Goal: Transaction & Acquisition: Purchase product/service

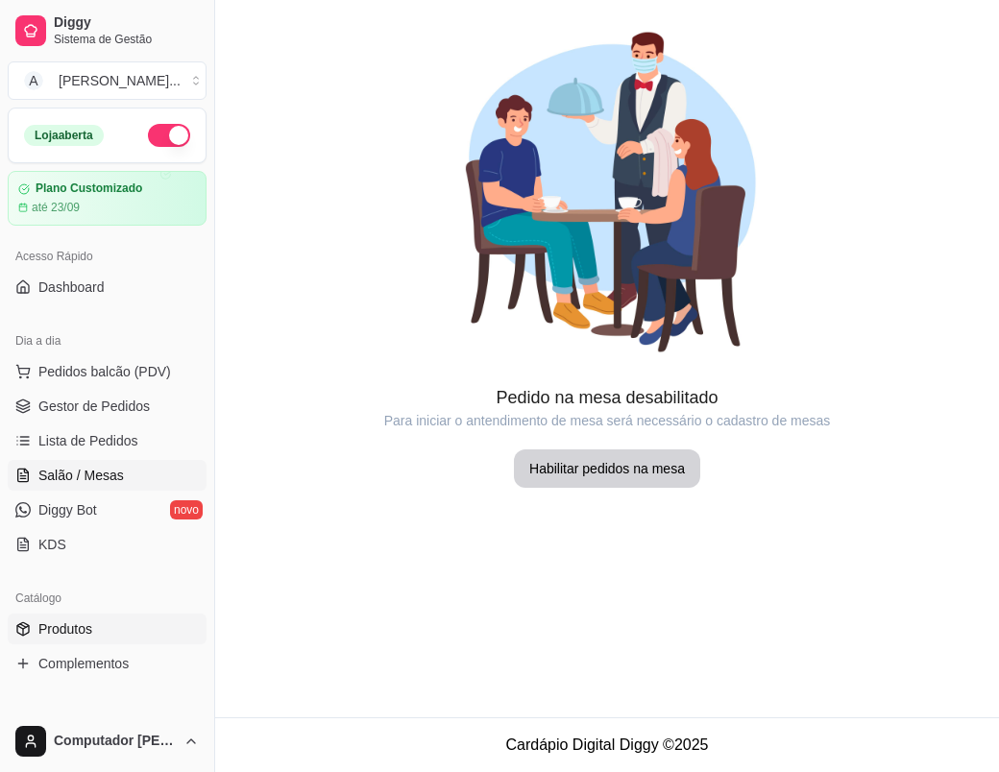
click at [87, 631] on span "Produtos" at bounding box center [65, 628] width 54 height 19
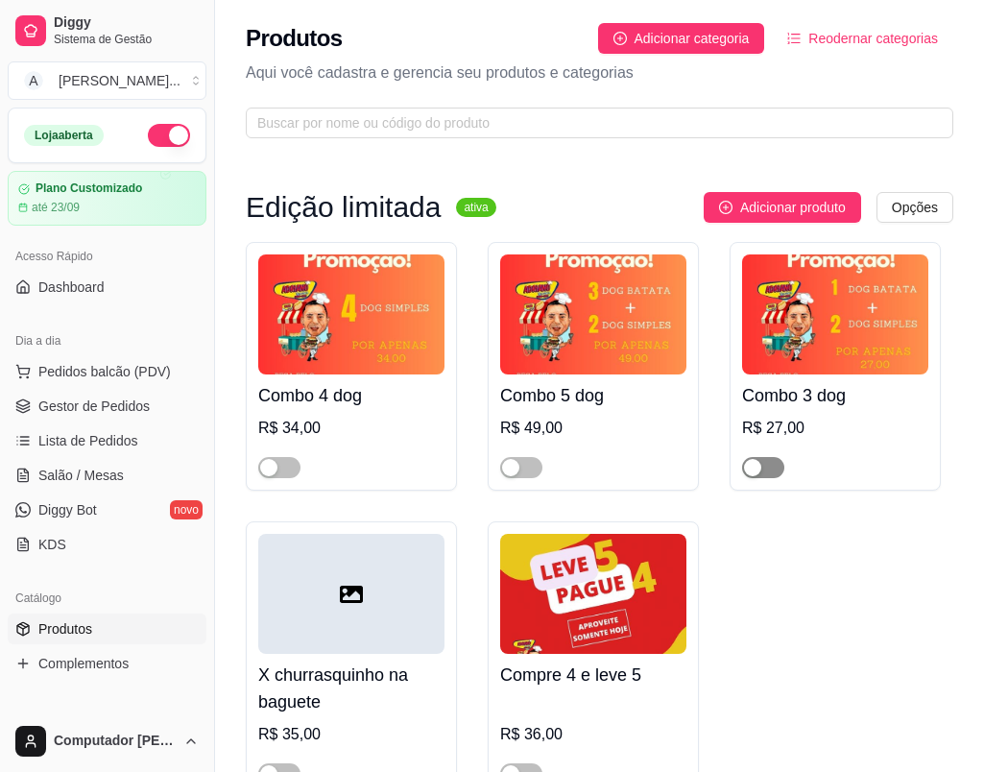
click at [775, 471] on span "button" at bounding box center [763, 467] width 42 height 21
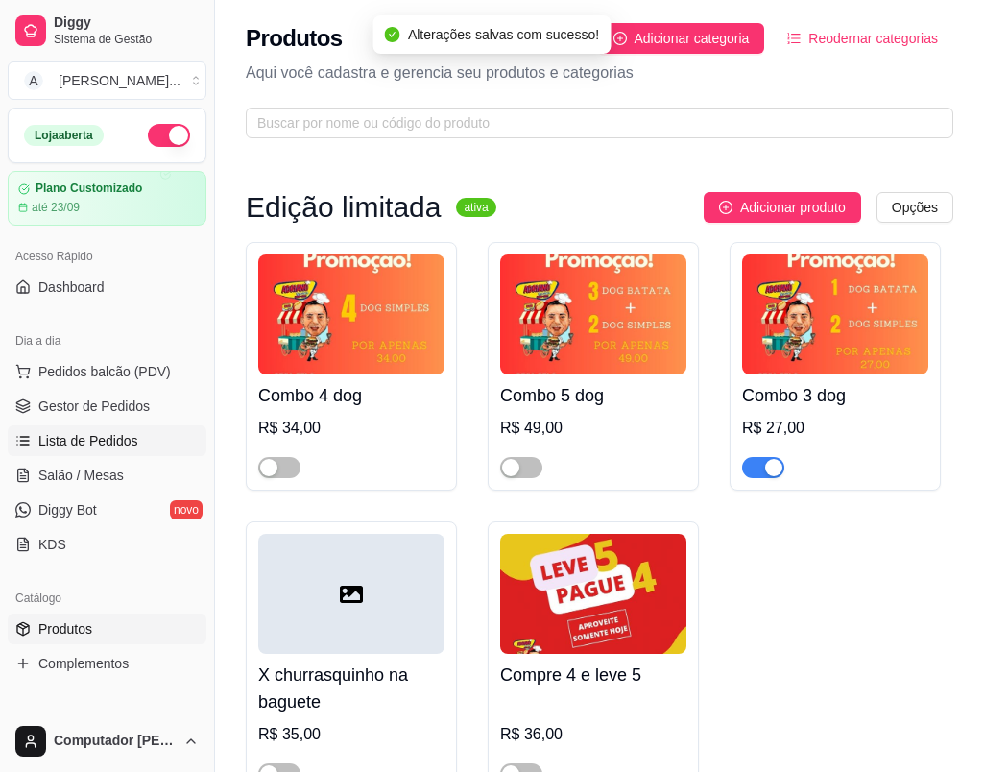
click at [101, 440] on span "Lista de Pedidos" at bounding box center [88, 440] width 100 height 19
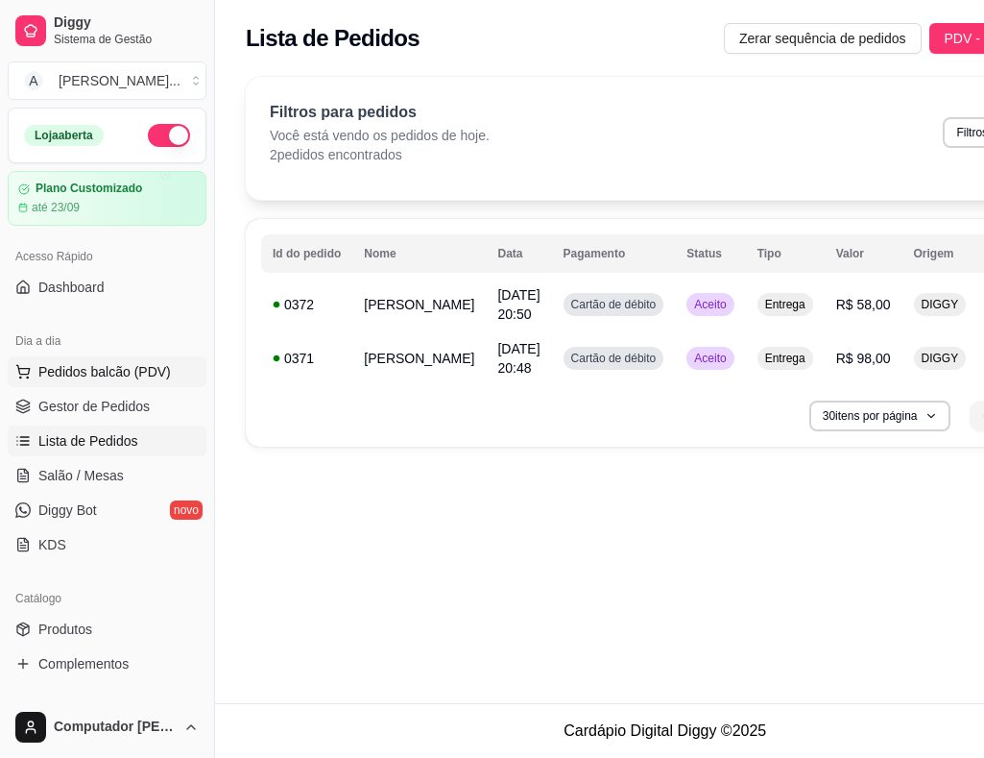
click at [111, 371] on span "Pedidos balcão (PDV)" at bounding box center [104, 371] width 133 height 19
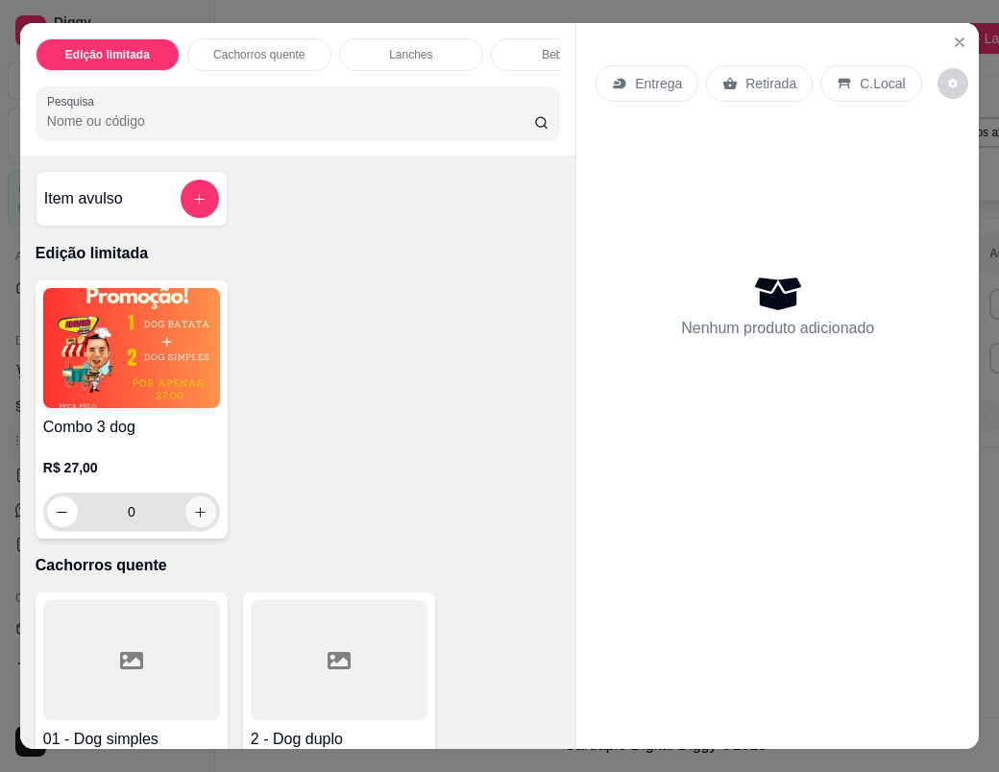
click at [193, 517] on icon "increase-product-quantity" at bounding box center [200, 512] width 14 height 14
type input "1"
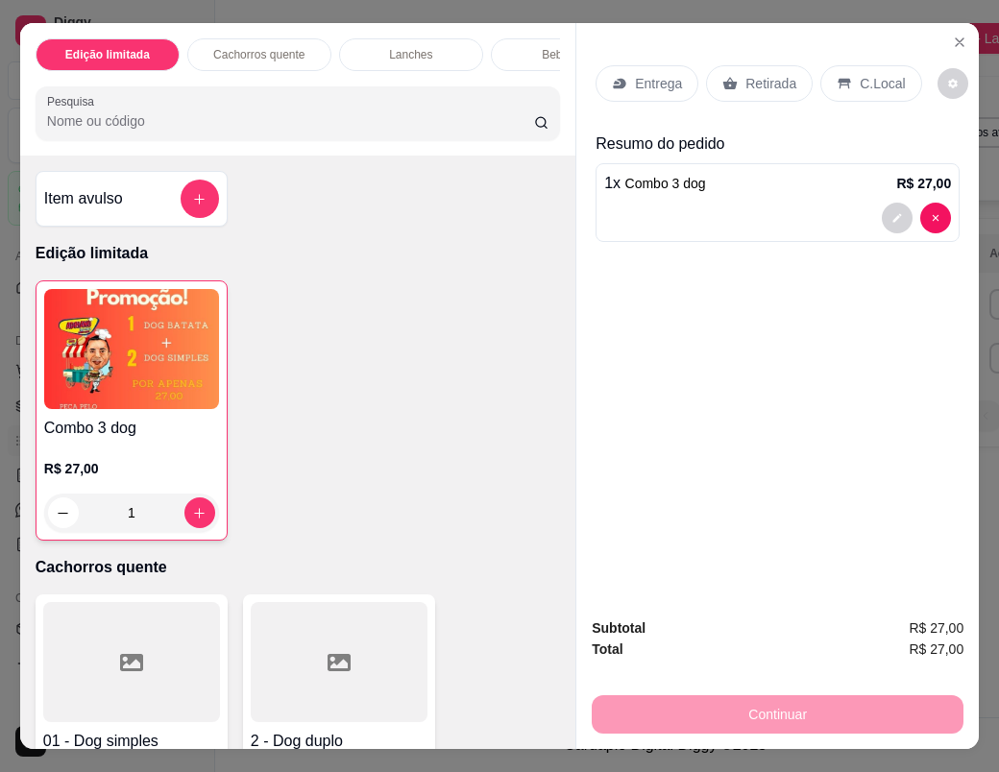
click at [636, 83] on p "Entrega" at bounding box center [658, 83] width 47 height 19
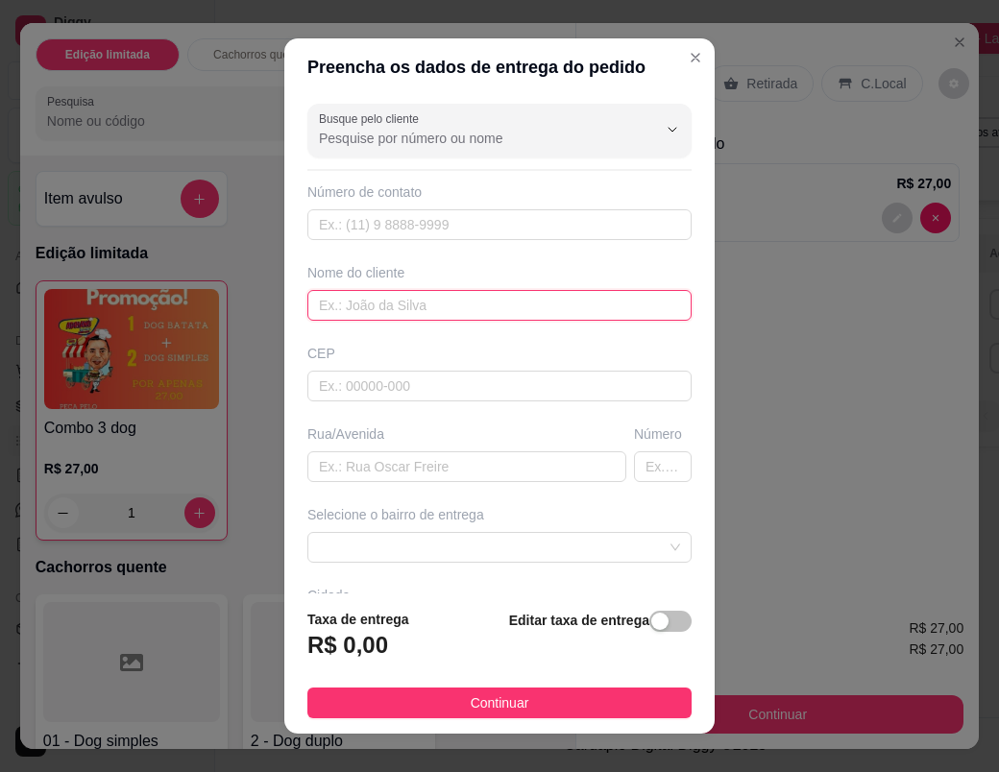
click at [436, 310] on input "text" at bounding box center [499, 305] width 384 height 31
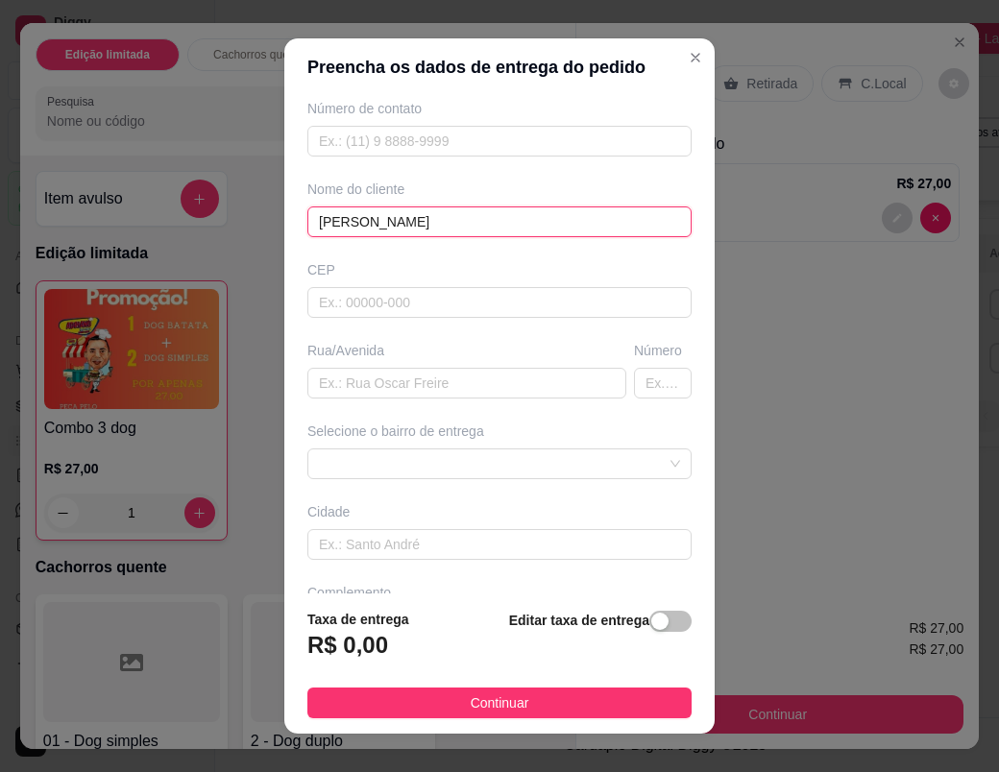
scroll to position [96, 0]
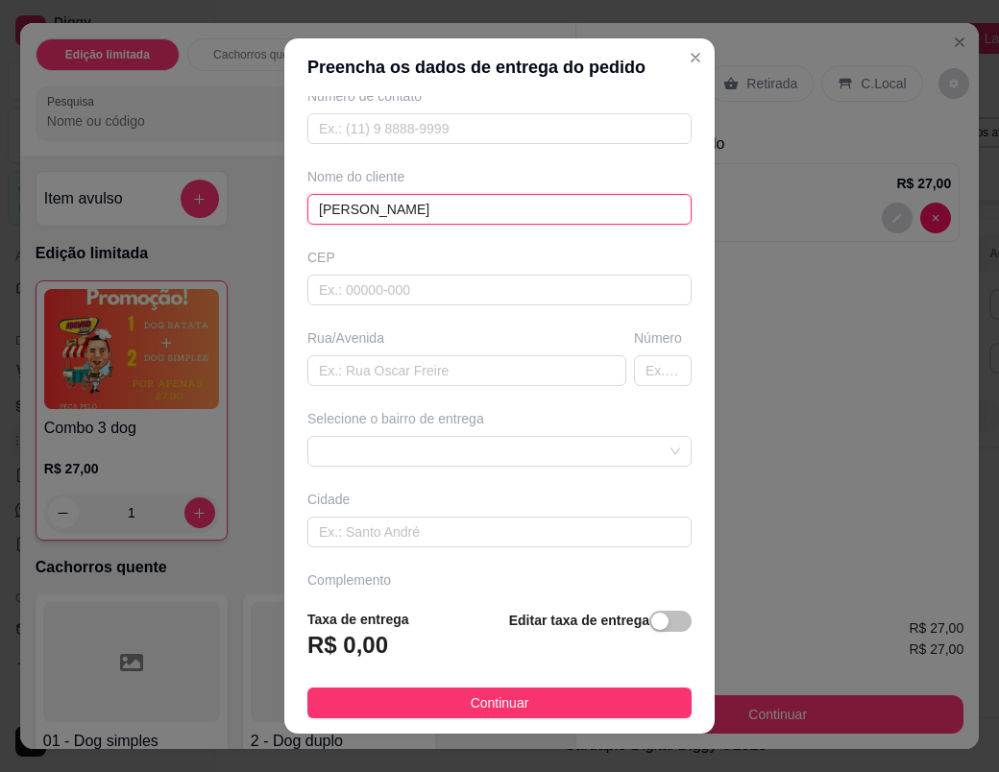
type input "[PERSON_NAME]"
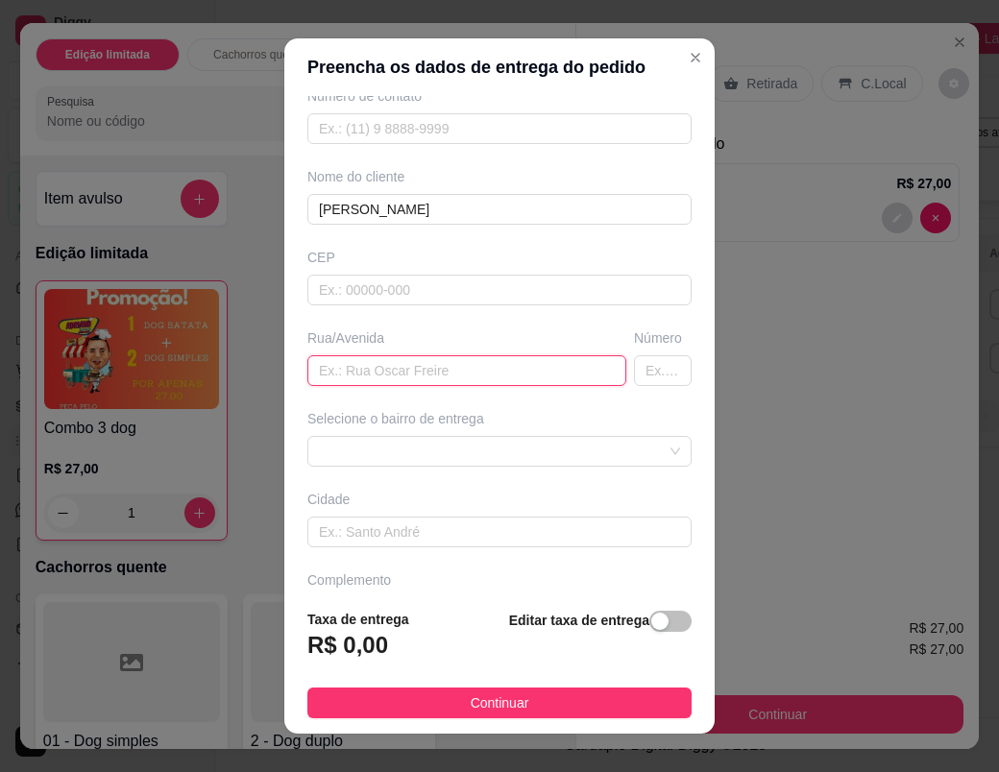
click at [386, 370] on input "text" at bounding box center [466, 370] width 319 height 31
paste input "[PERSON_NAME]"
type input "[PERSON_NAME]"
click at [635, 378] on input "text" at bounding box center [663, 370] width 58 height 31
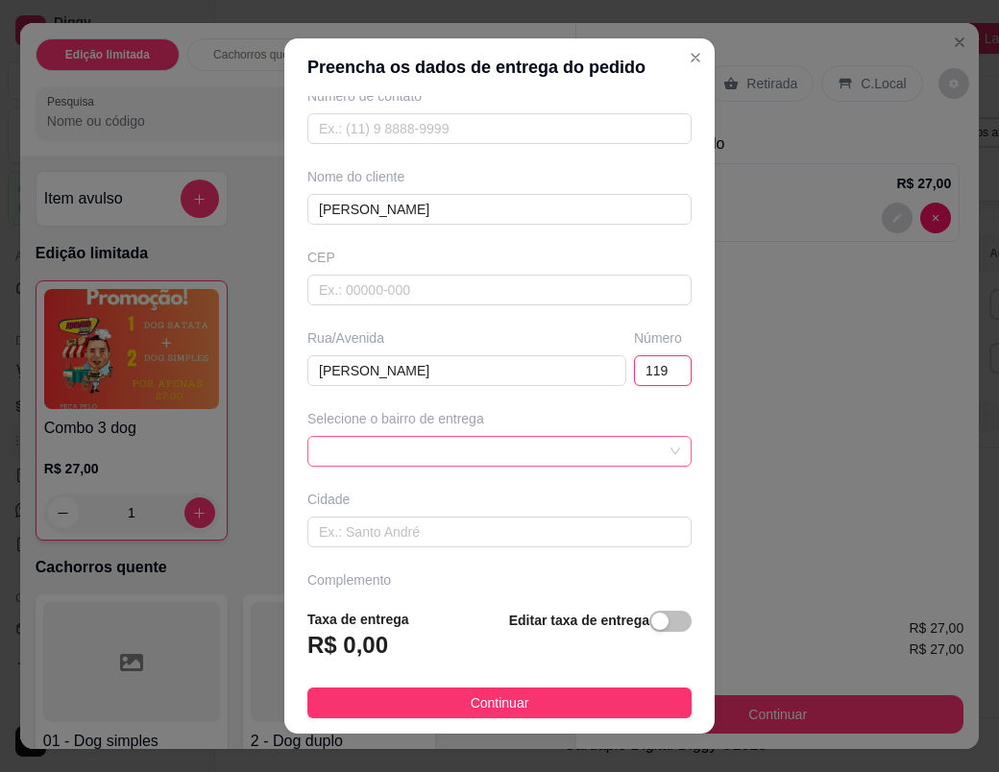
click at [525, 461] on span at bounding box center [499, 451] width 361 height 29
type input "119"
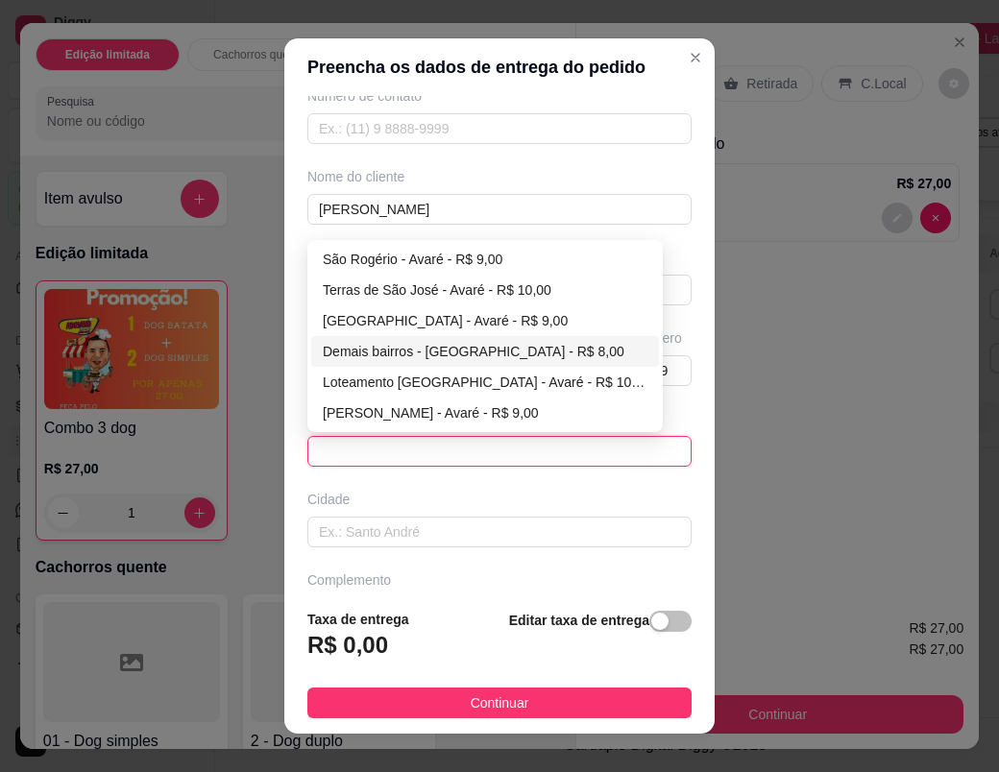
click at [443, 356] on div "Demais bairros - [GEOGRAPHIC_DATA] - R$ 8,00" at bounding box center [485, 351] width 325 height 21
type input "Avaré"
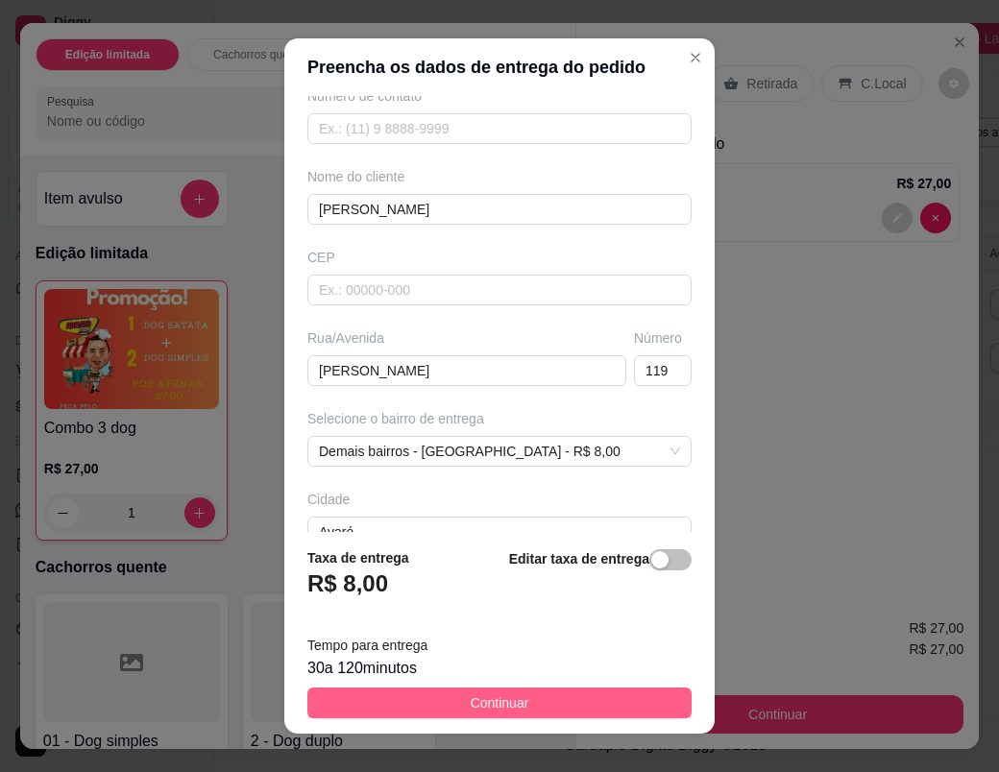
click at [520, 706] on button "Continuar" at bounding box center [499, 703] width 384 height 31
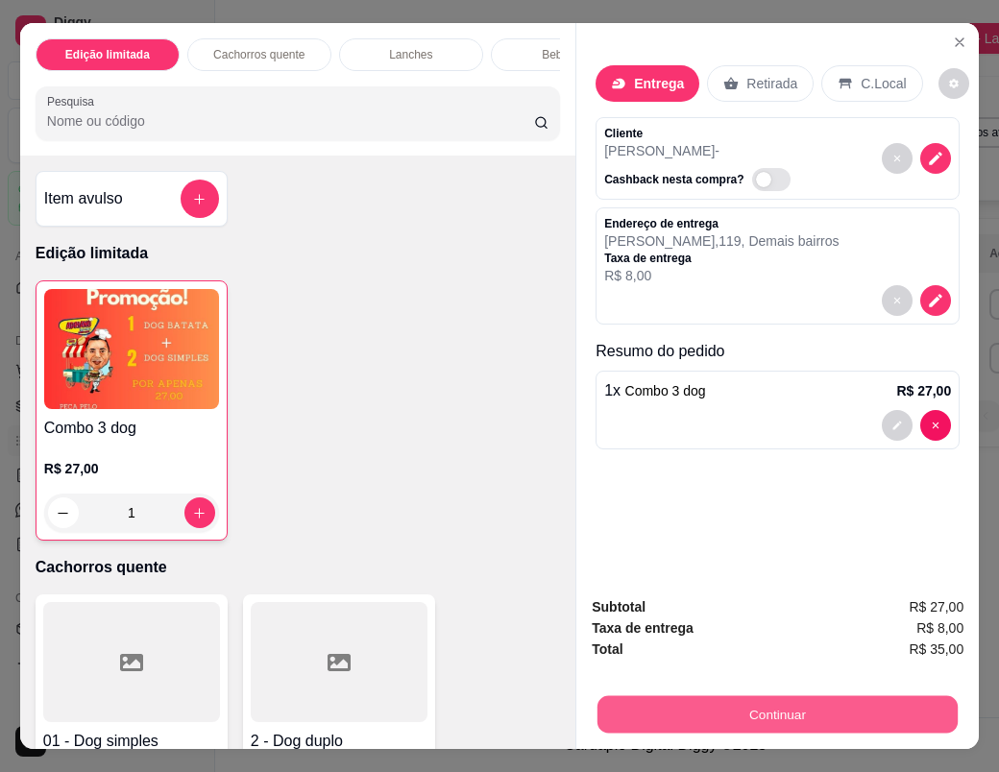
click at [725, 716] on button "Continuar" at bounding box center [777, 713] width 360 height 37
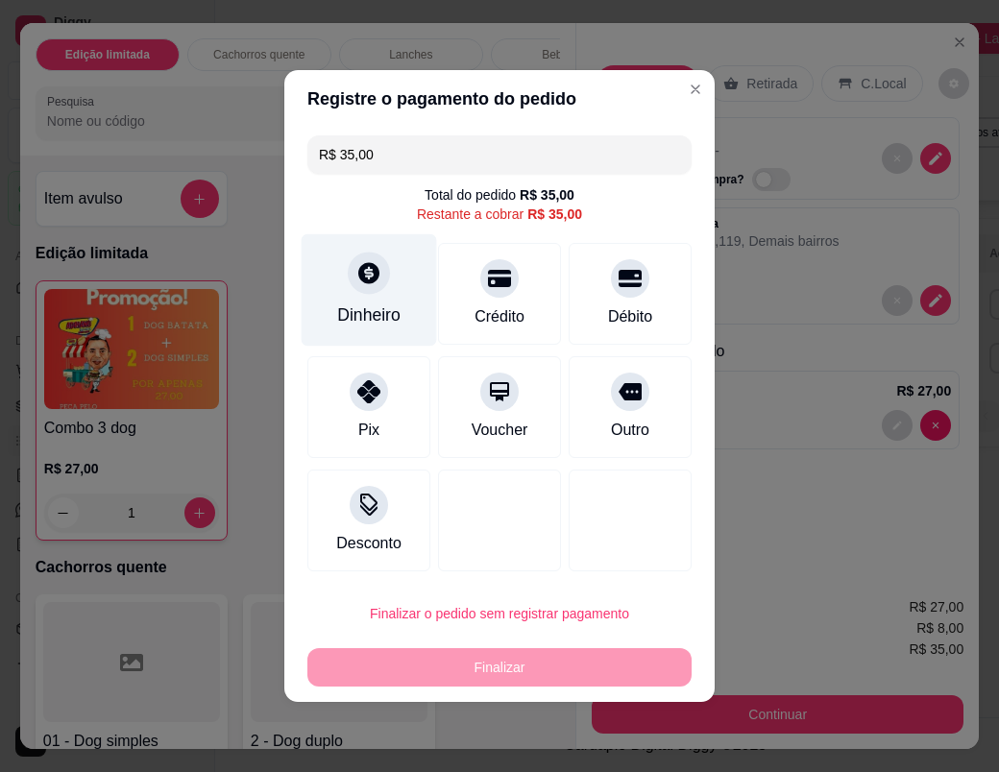
click at [360, 313] on div "Dinheiro" at bounding box center [368, 314] width 63 height 25
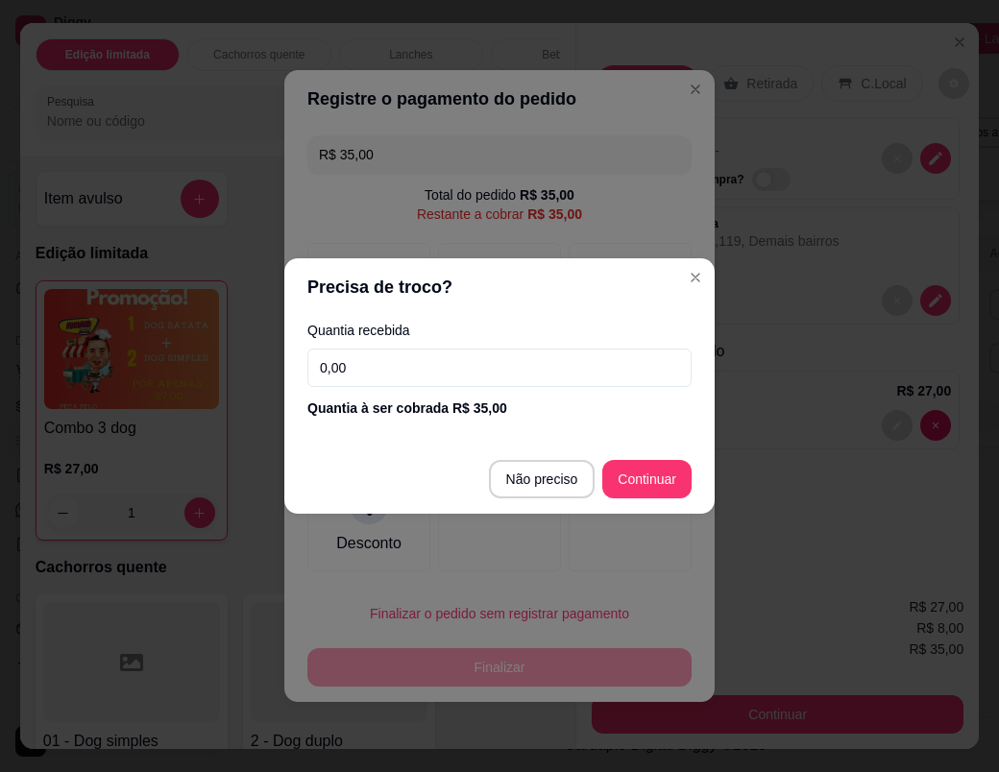
click at [402, 372] on input "0,00" at bounding box center [499, 368] width 384 height 38
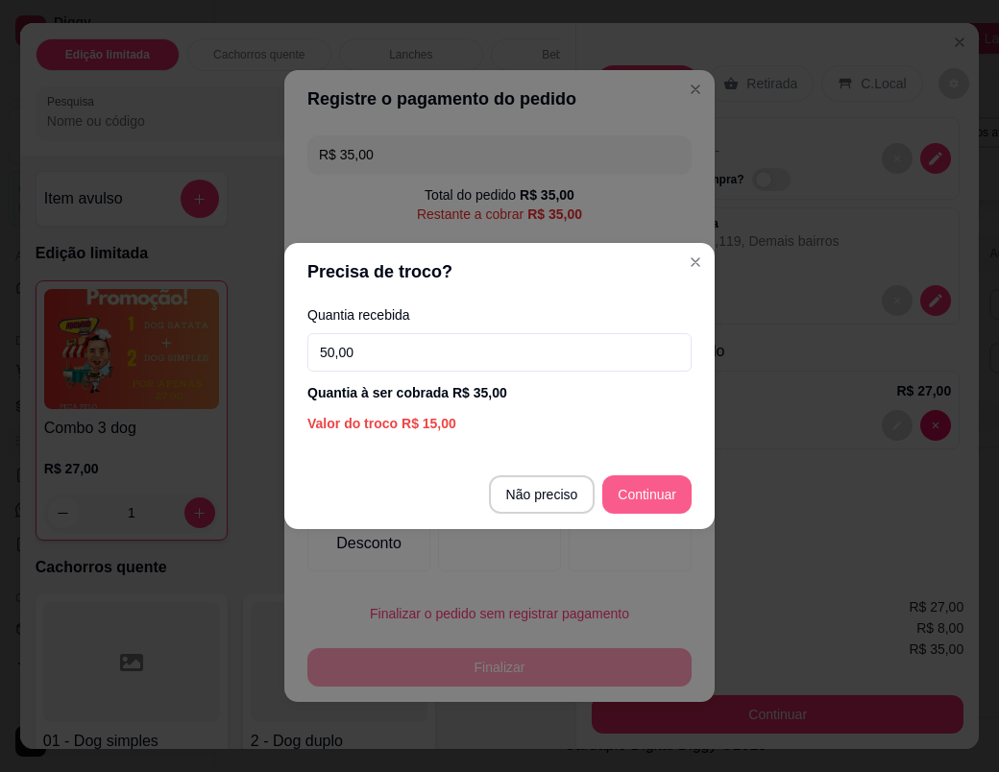
type input "50,00"
type input "R$ 0,00"
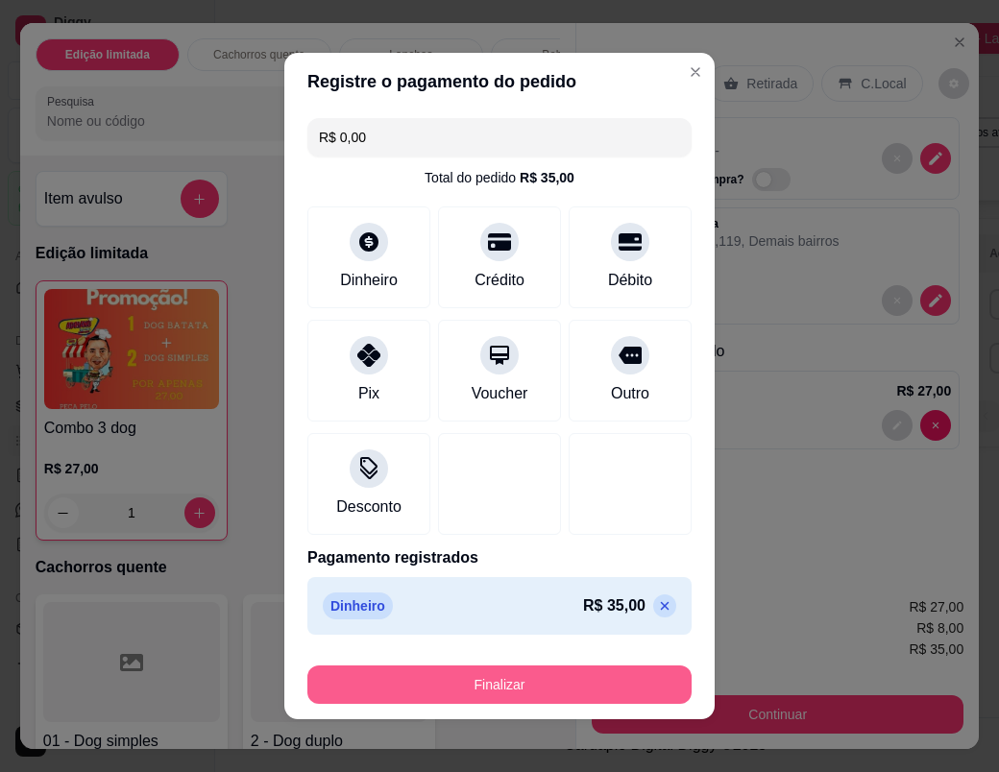
click at [530, 689] on button "Finalizar" at bounding box center [499, 684] width 384 height 38
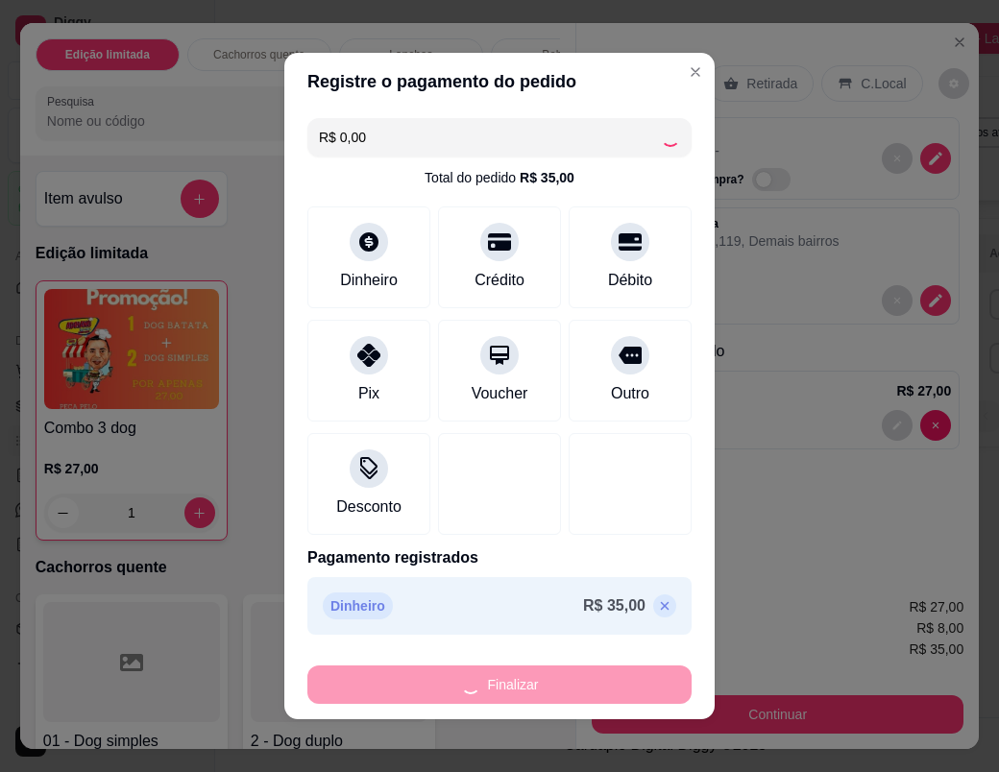
type input "0"
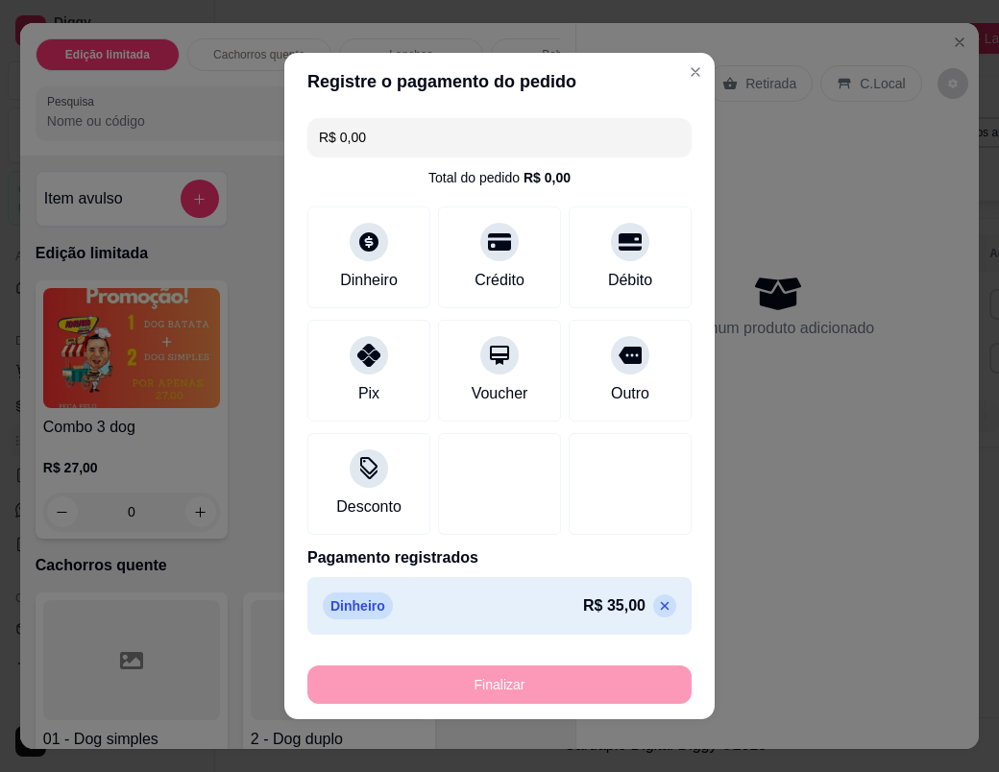
type input "-R$ 35,00"
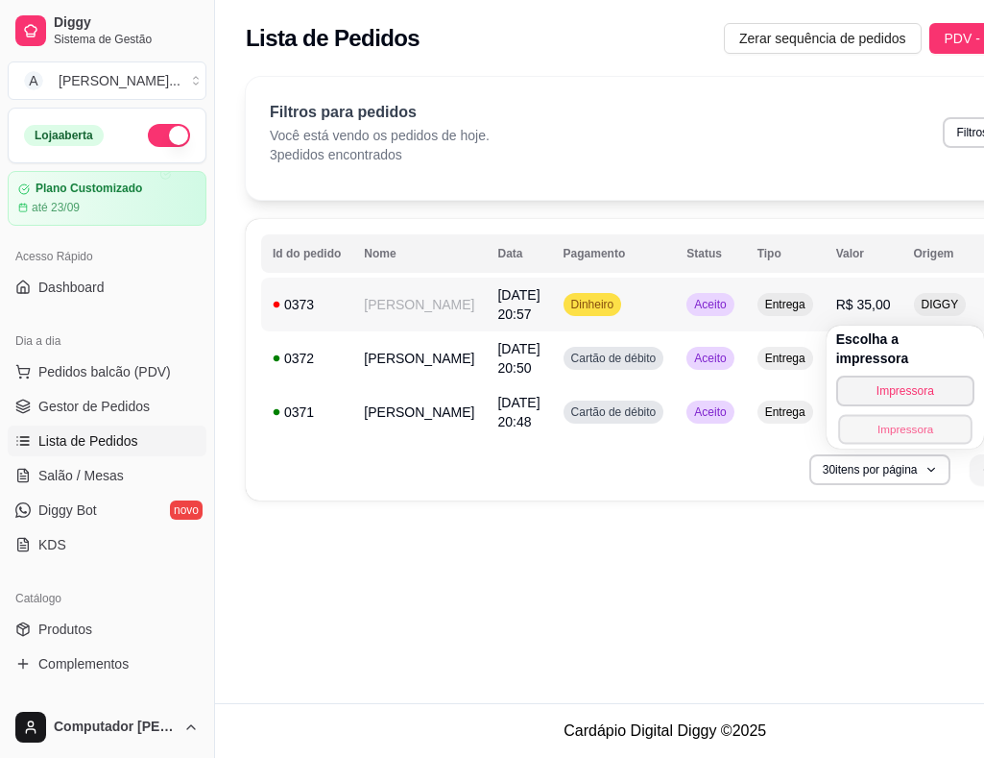
click at [911, 415] on button "Impressora" at bounding box center [905, 429] width 134 height 30
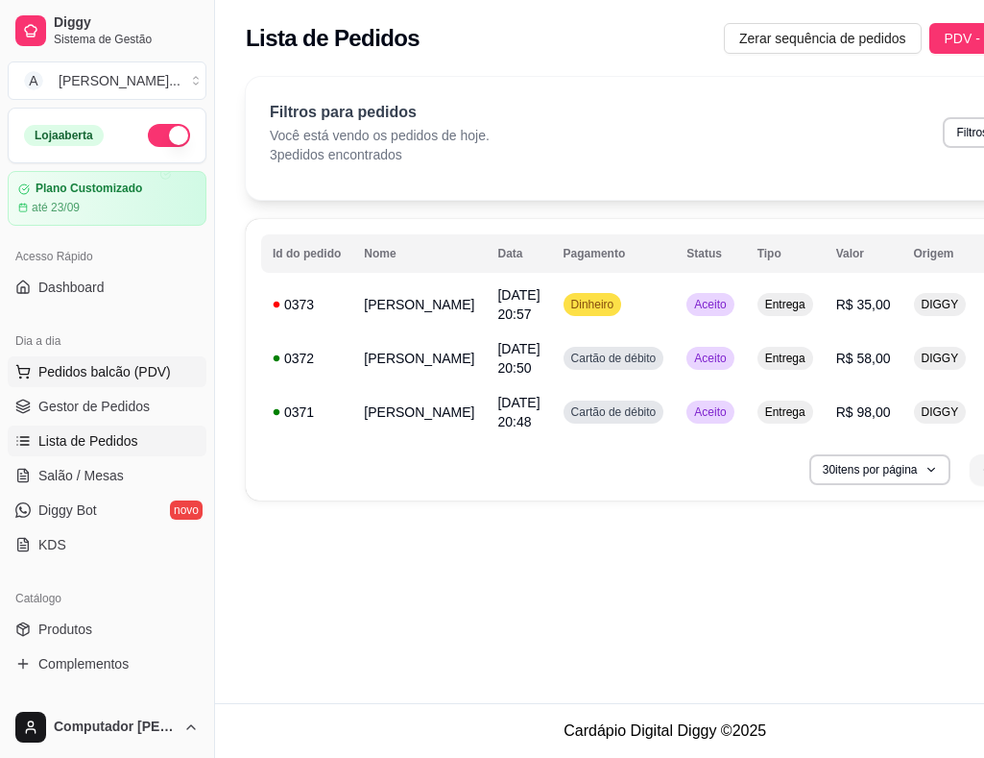
click at [96, 376] on span "Pedidos balcão (PDV)" at bounding box center [104, 371] width 133 height 19
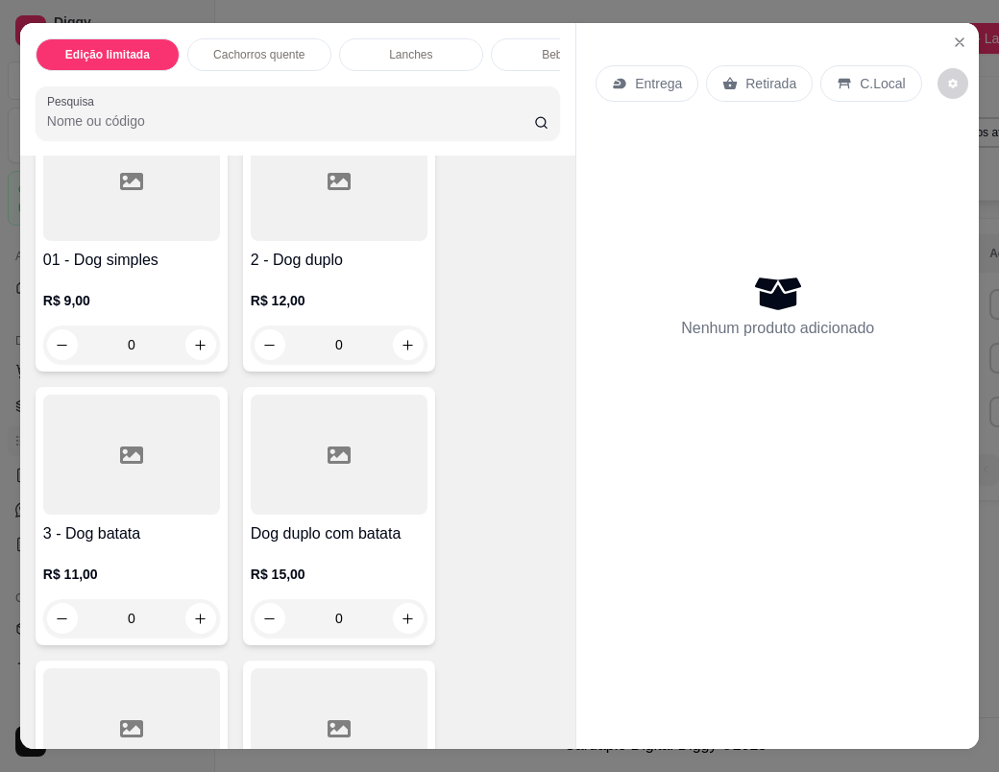
scroll to position [480, 0]
click at [194, 625] on icon "increase-product-quantity" at bounding box center [201, 618] width 14 height 14
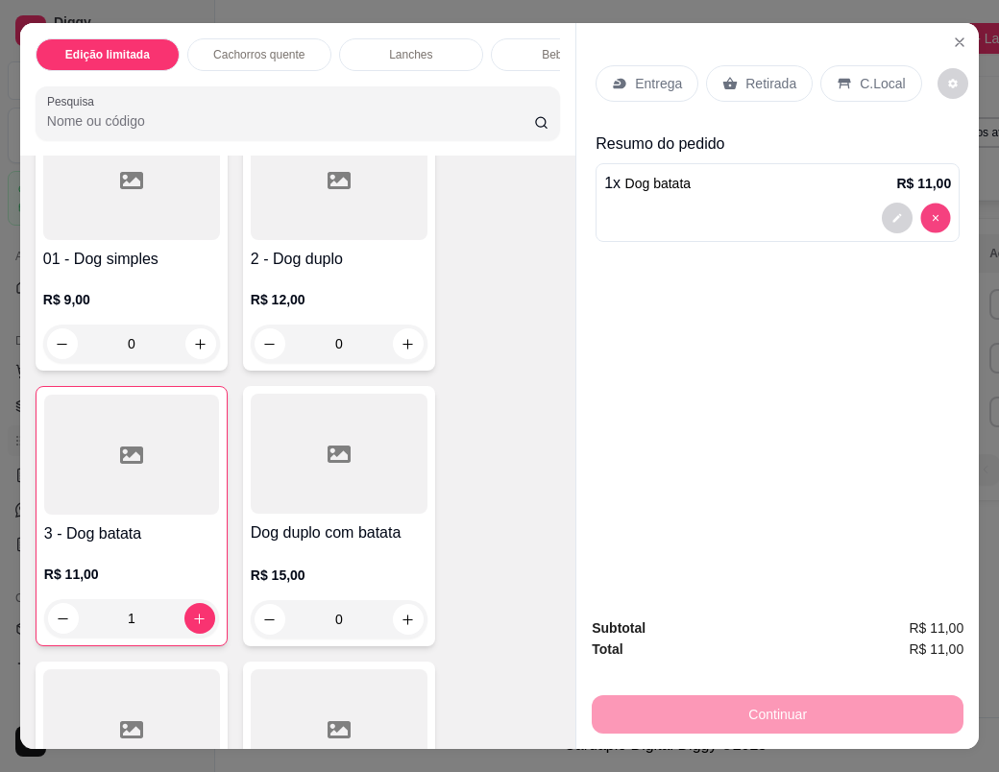
type input "0"
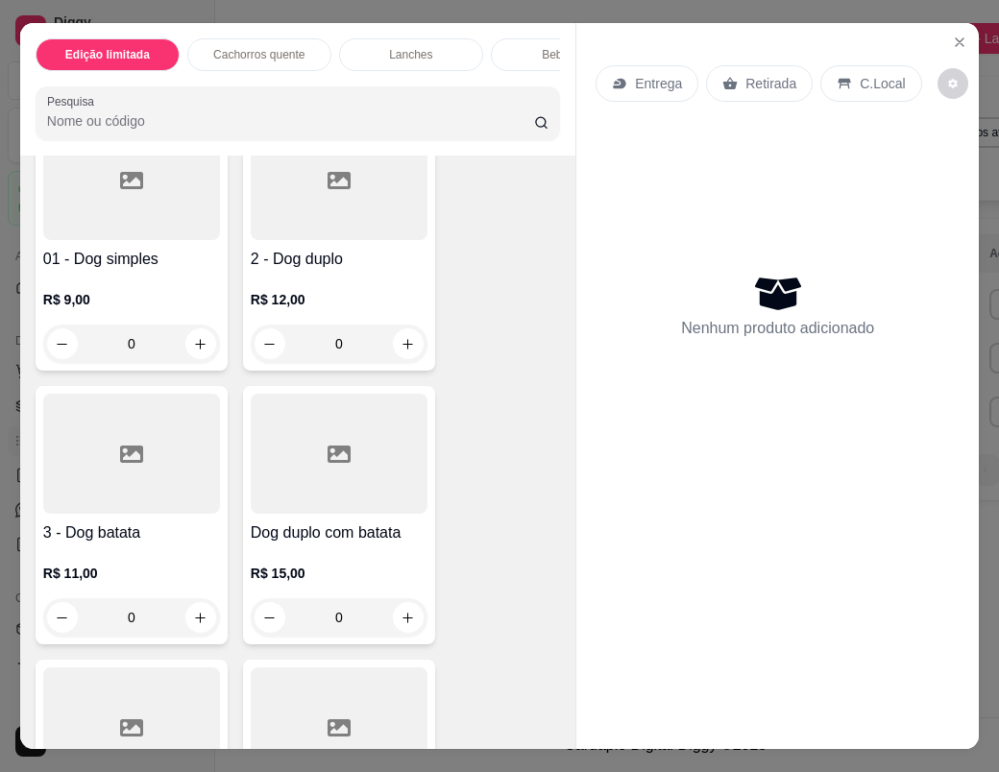
scroll to position [576, 0]
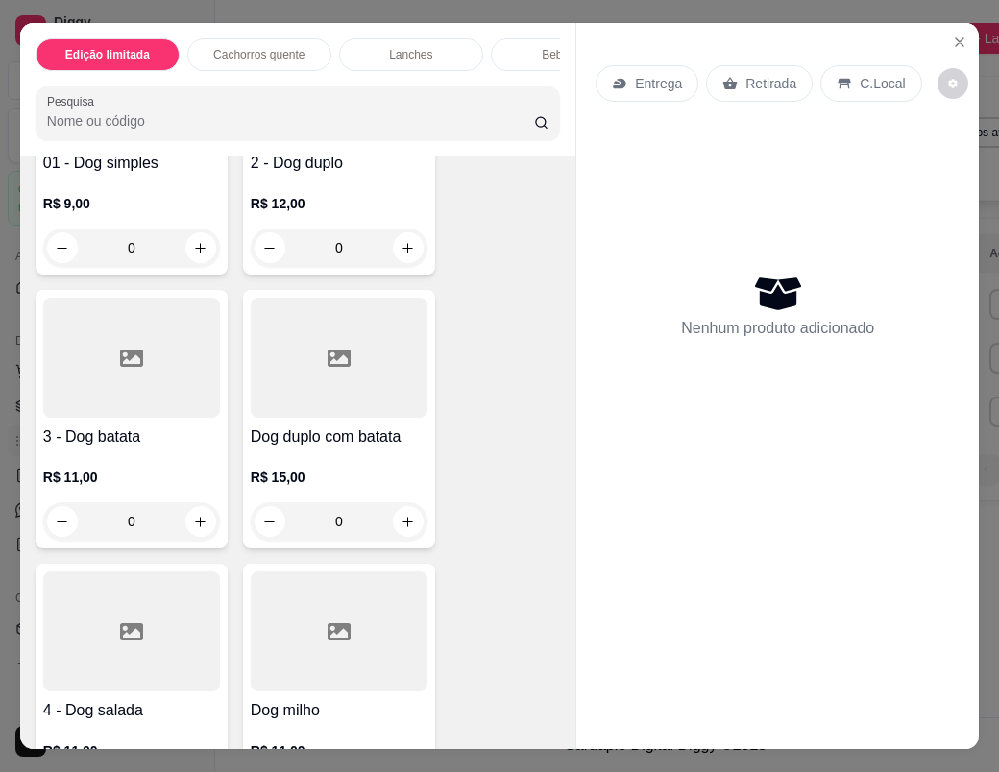
click at [398, 528] on div "0" at bounding box center [339, 521] width 177 height 38
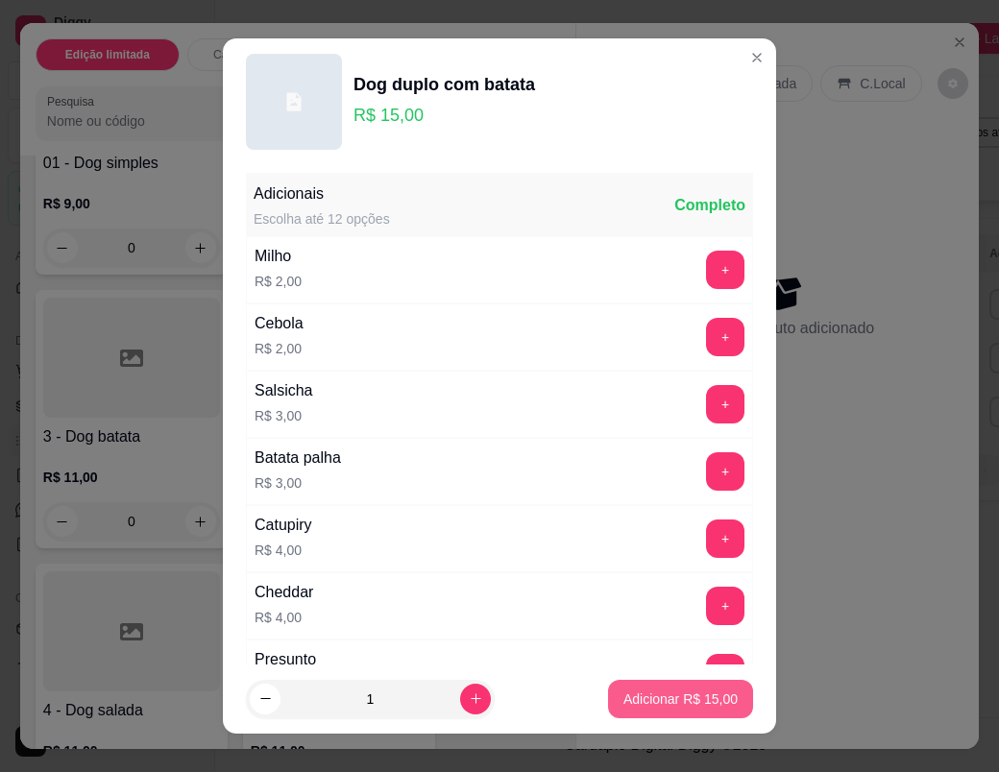
click at [641, 707] on p "Adicionar R$ 15,00" at bounding box center [680, 698] width 114 height 19
type input "1"
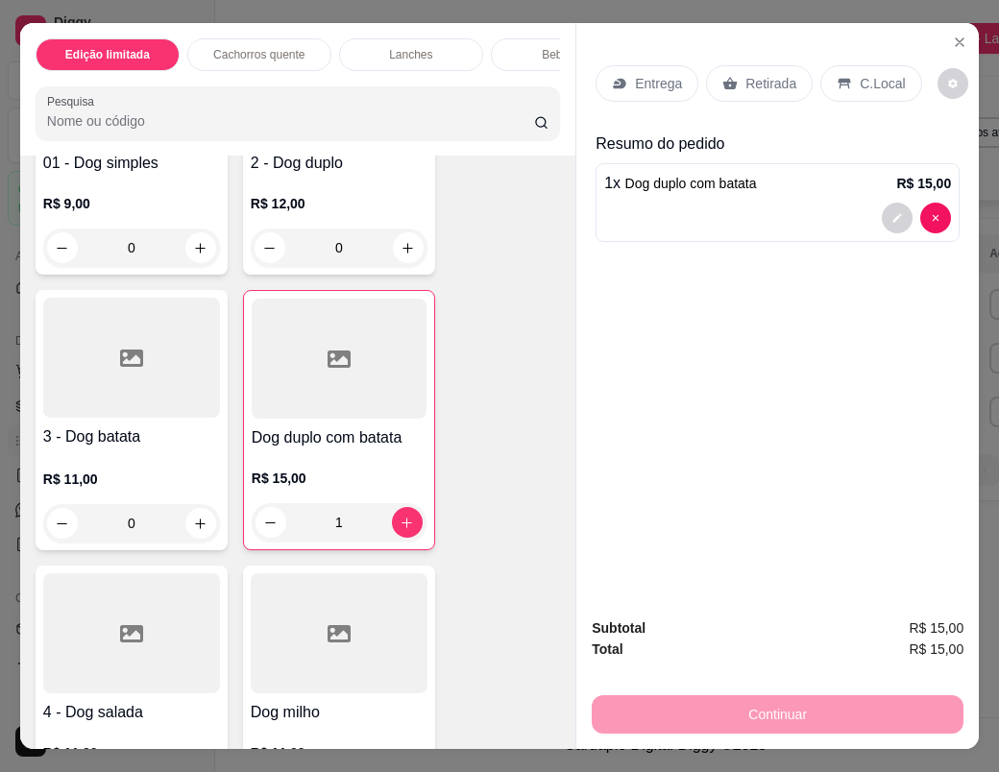
click at [745, 86] on div "Retirada" at bounding box center [759, 83] width 107 height 36
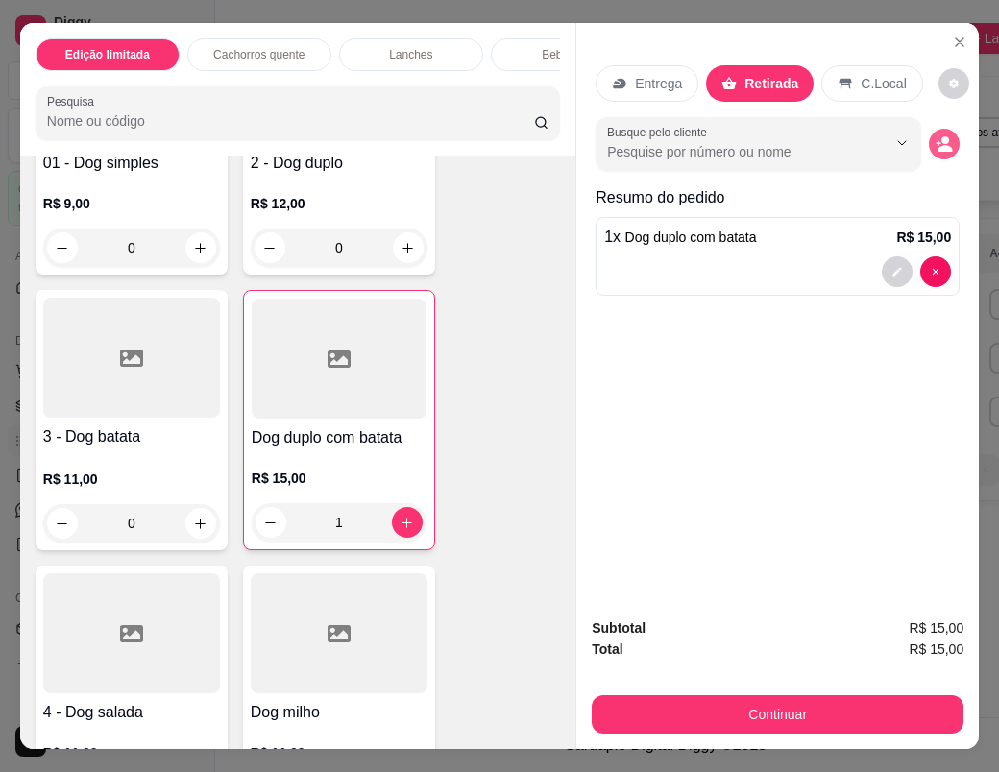
click at [935, 141] on icon "decrease-product-quantity" at bounding box center [943, 143] width 17 height 17
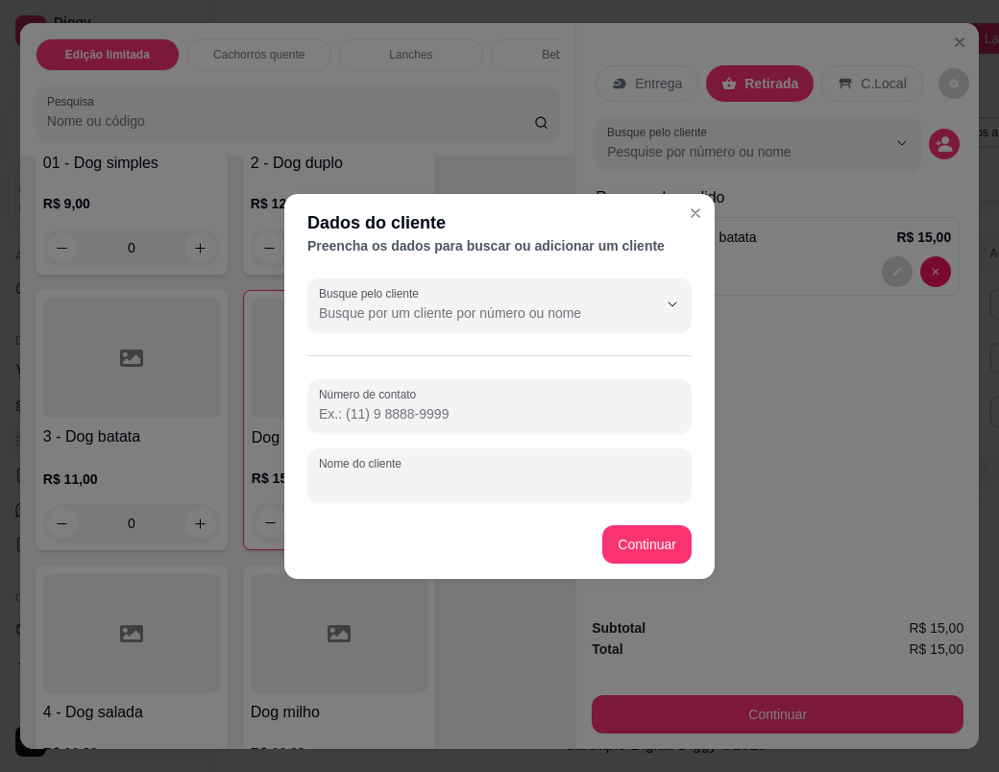
click at [428, 484] on input "Nome do cliente" at bounding box center [499, 482] width 361 height 19
type input "M"
type input "[PERSON_NAME]"
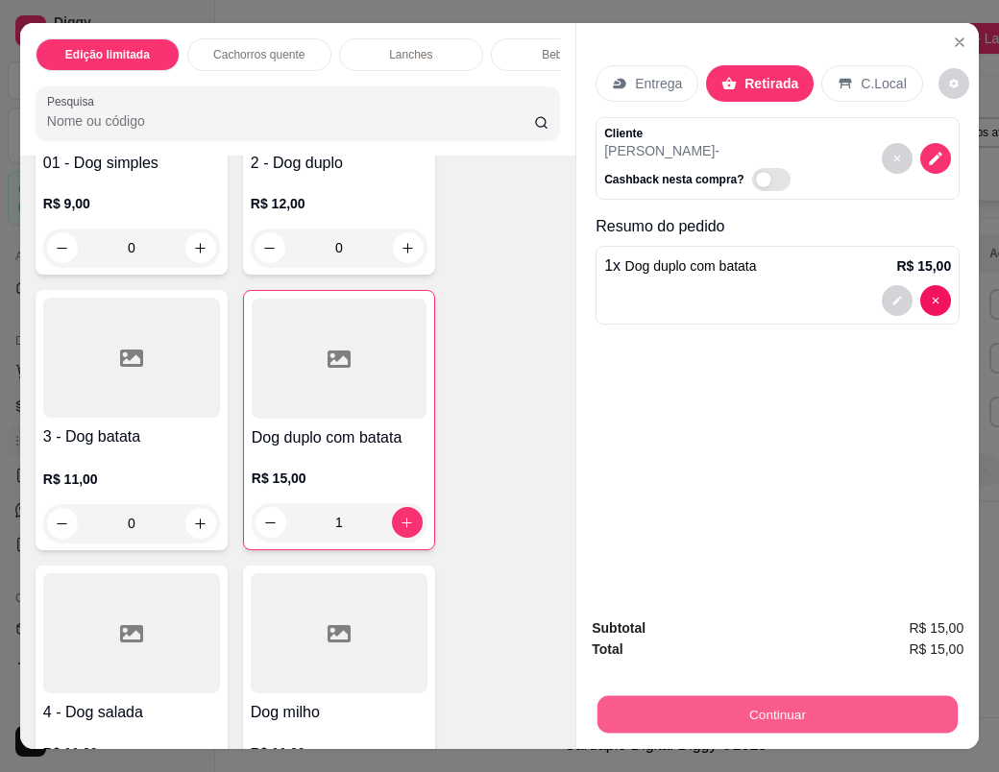
click at [759, 712] on button "Continuar" at bounding box center [777, 713] width 360 height 37
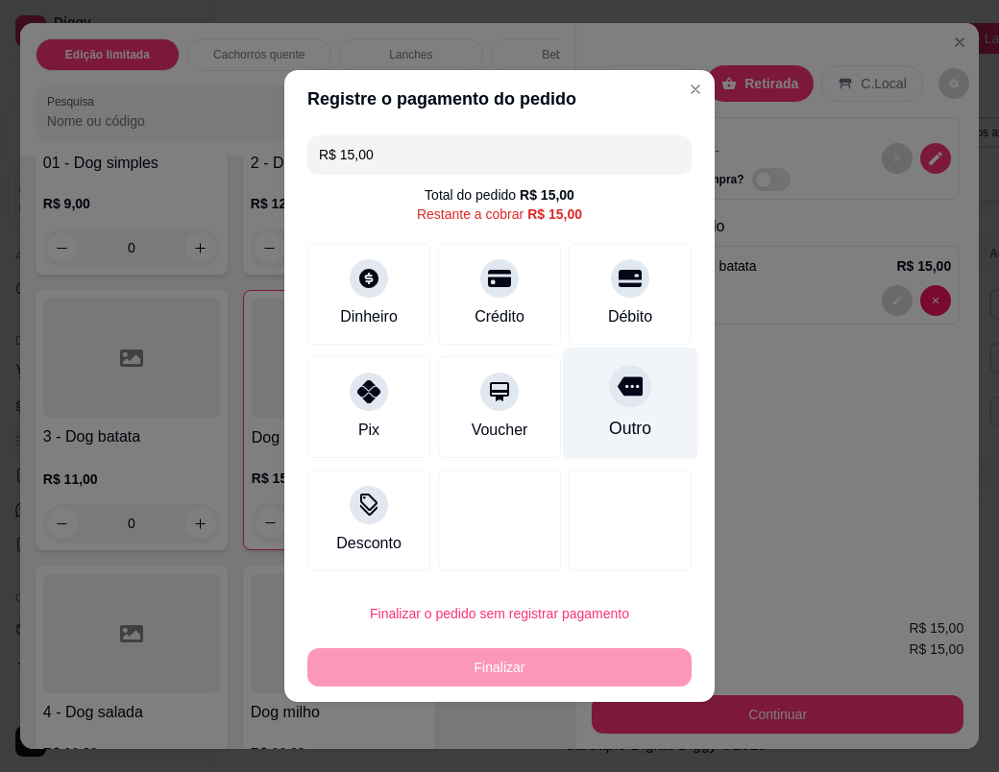
click at [612, 429] on div "Outro" at bounding box center [630, 428] width 42 height 25
type input "R$ 0,00"
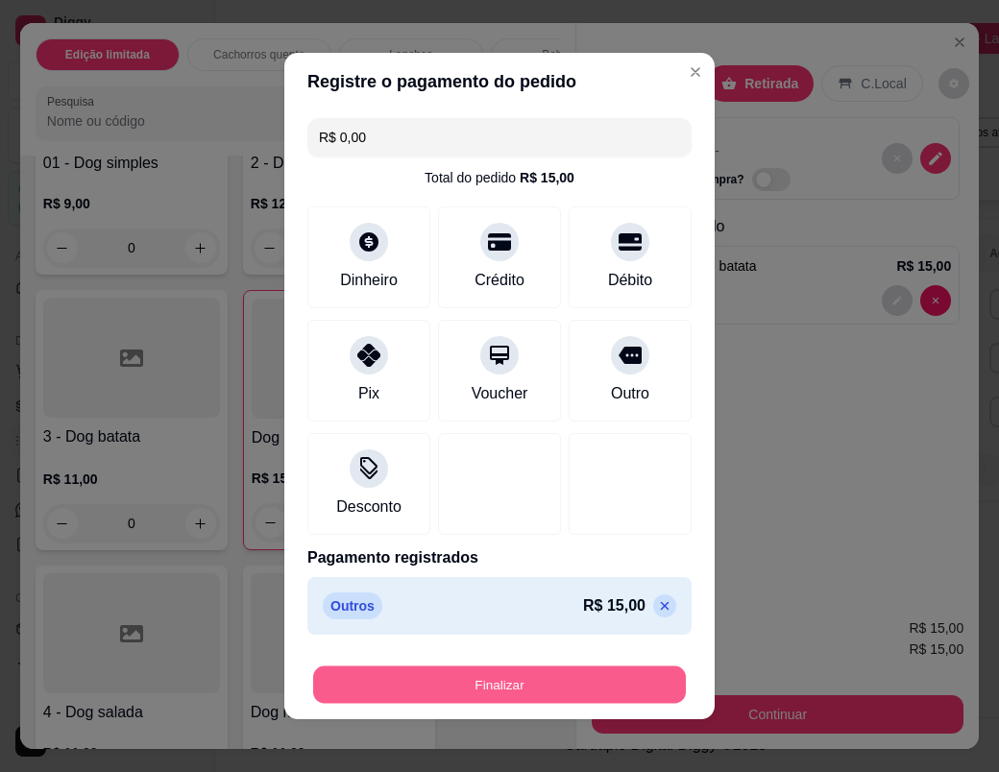
click at [565, 686] on button "Finalizar" at bounding box center [499, 684] width 373 height 37
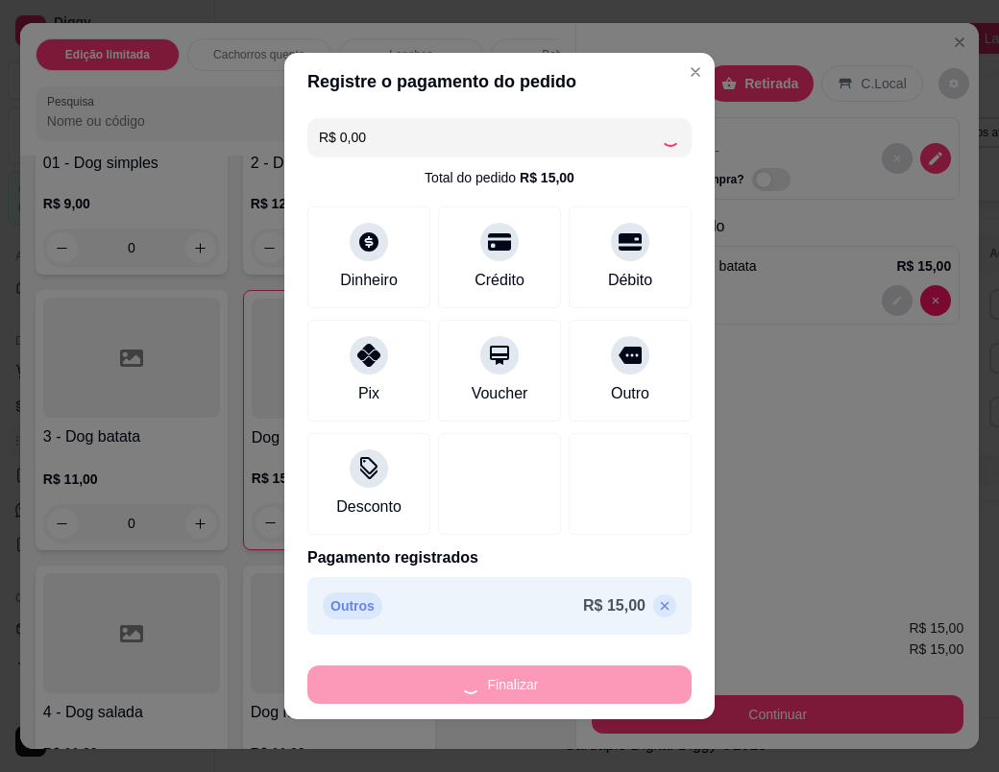
type input "0"
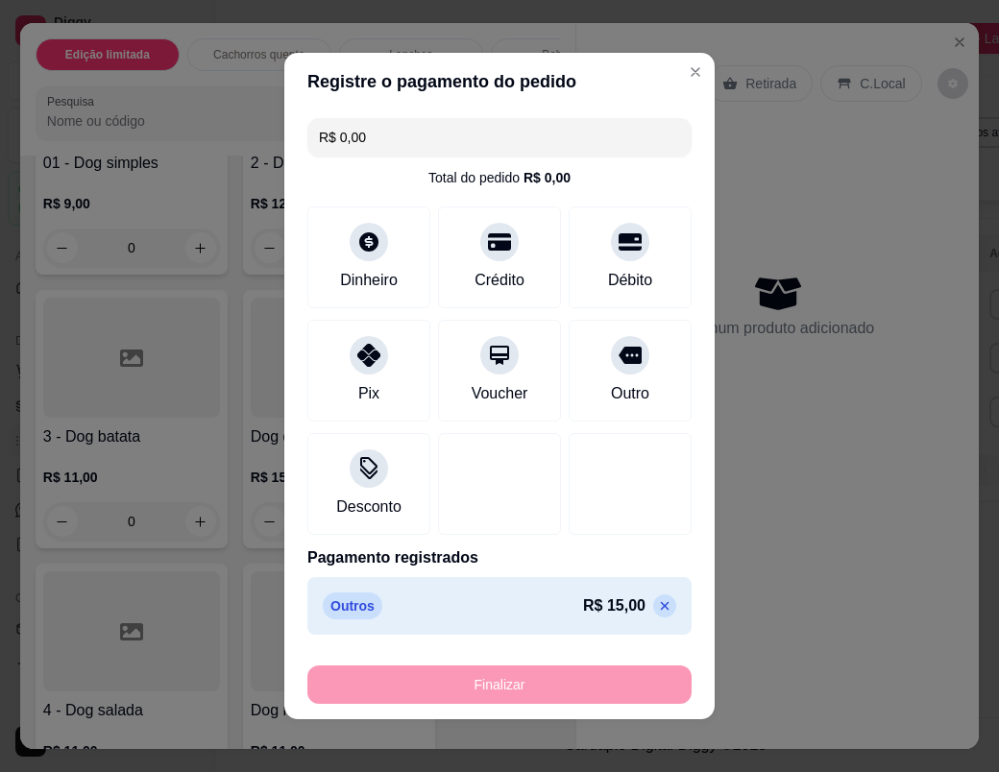
type input "-R$ 15,00"
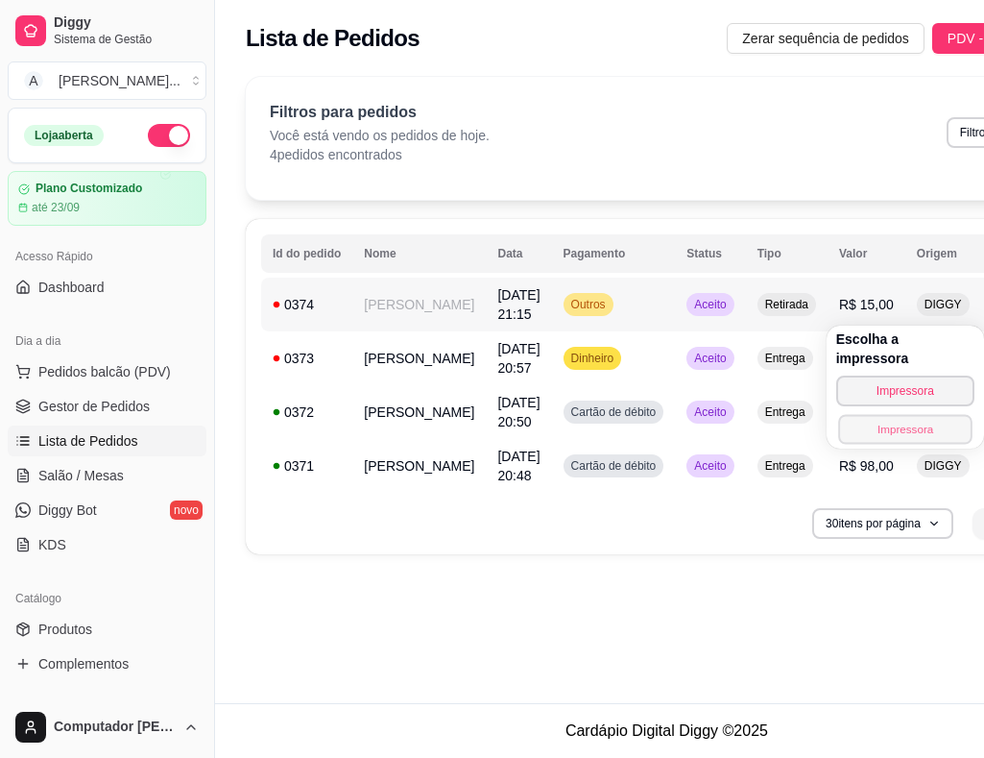
click at [867, 414] on button "Impressora" at bounding box center [905, 429] width 134 height 30
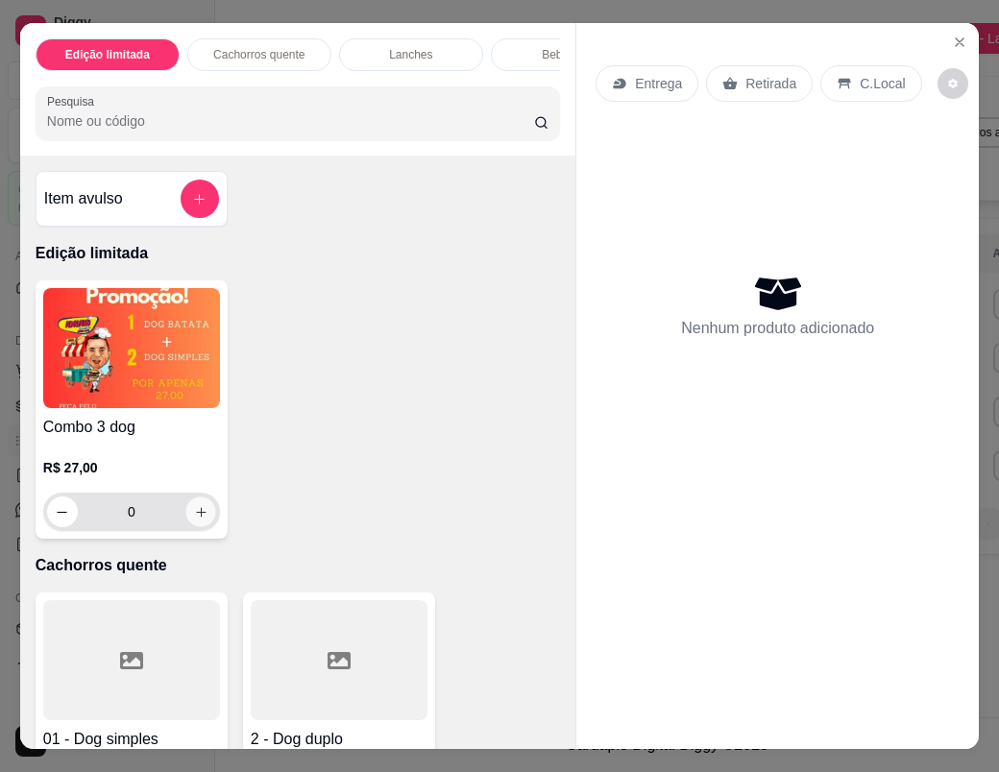
click at [199, 519] on icon "increase-product-quantity" at bounding box center [201, 512] width 14 height 14
type input "1"
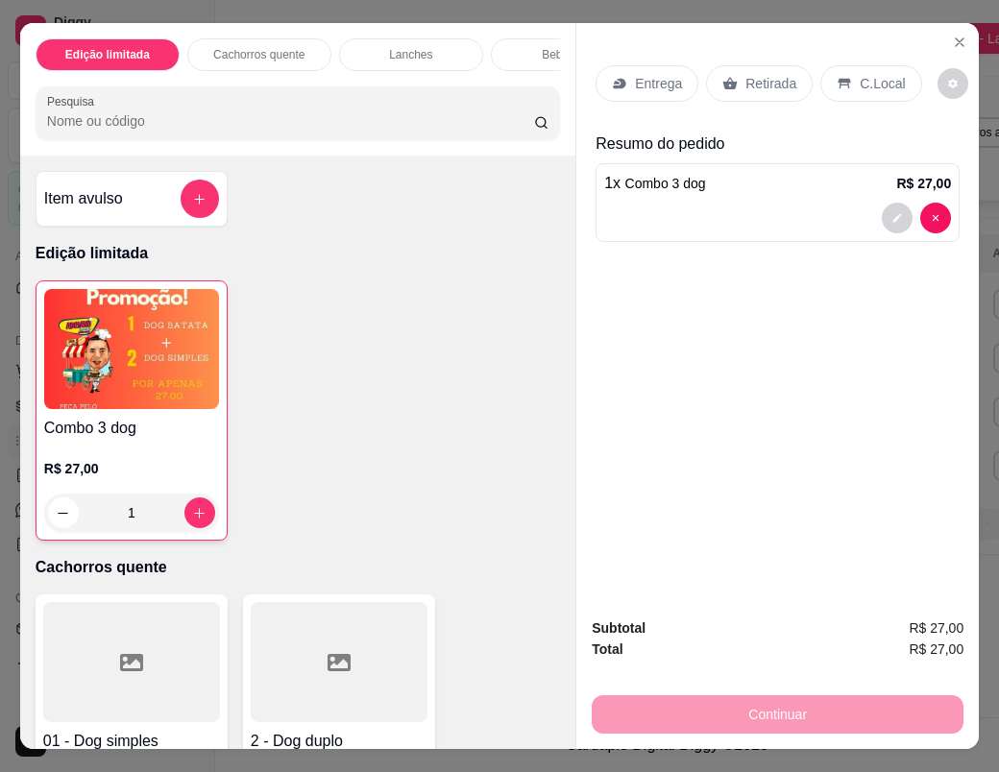
click at [664, 81] on p "Entrega" at bounding box center [658, 83] width 47 height 19
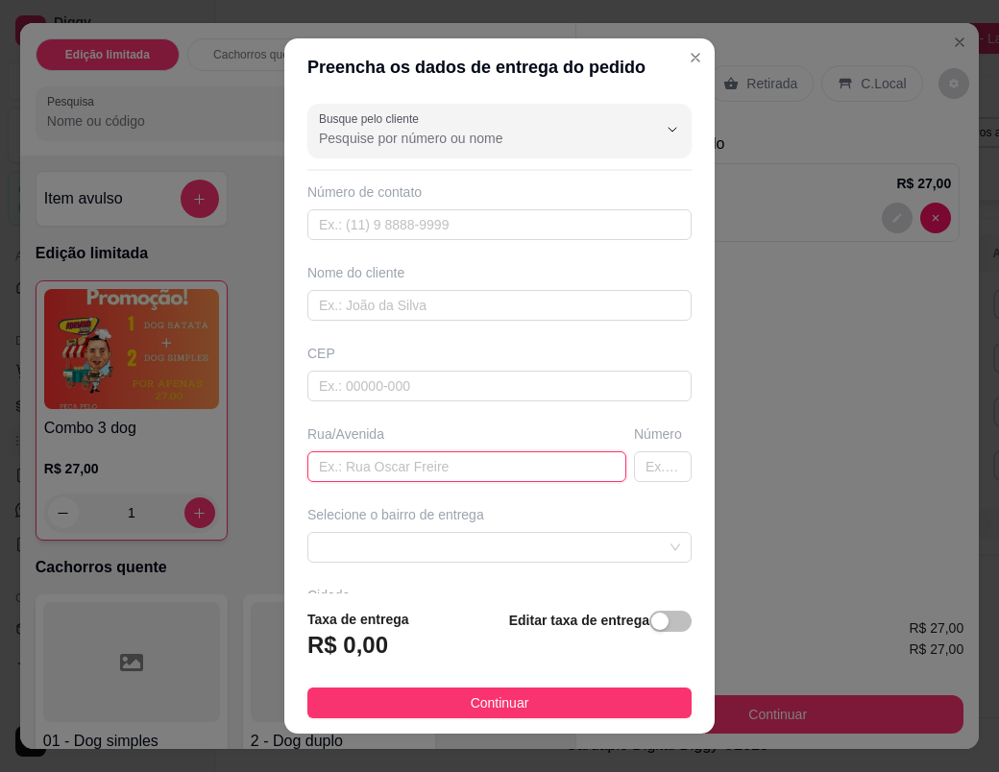
click at [390, 467] on input "text" at bounding box center [466, 466] width 319 height 31
paste input "[PERSON_NAME]"
type input "[PERSON_NAME]"
click at [634, 468] on input "text" at bounding box center [663, 466] width 58 height 31
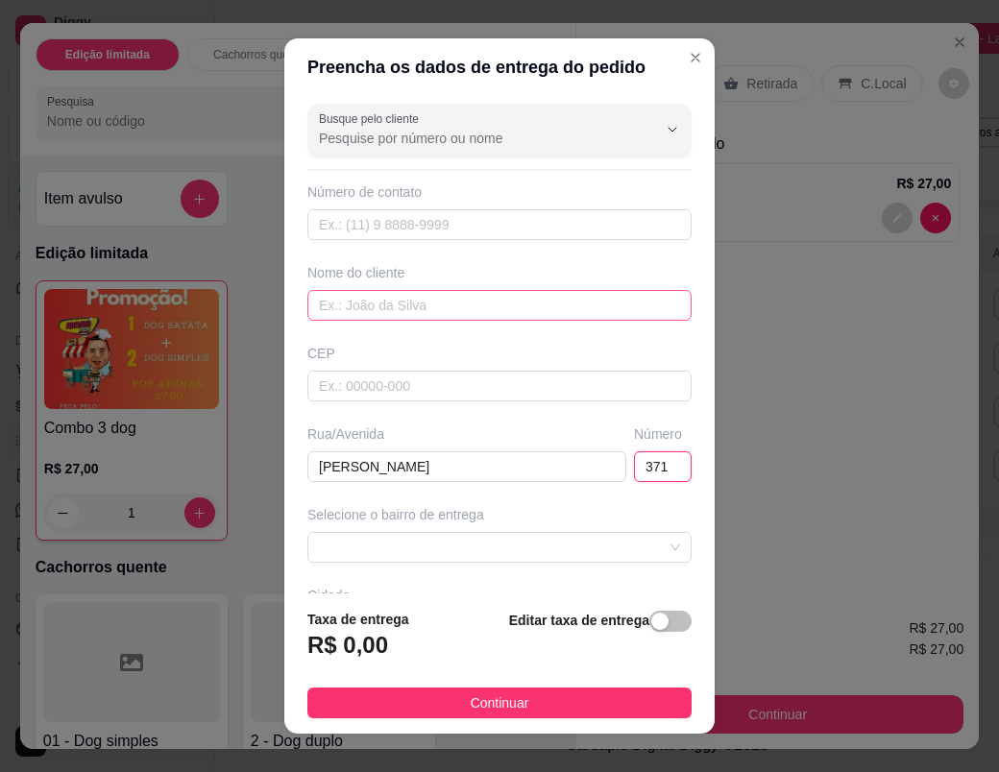
type input "371"
click at [427, 306] on input "text" at bounding box center [499, 305] width 384 height 31
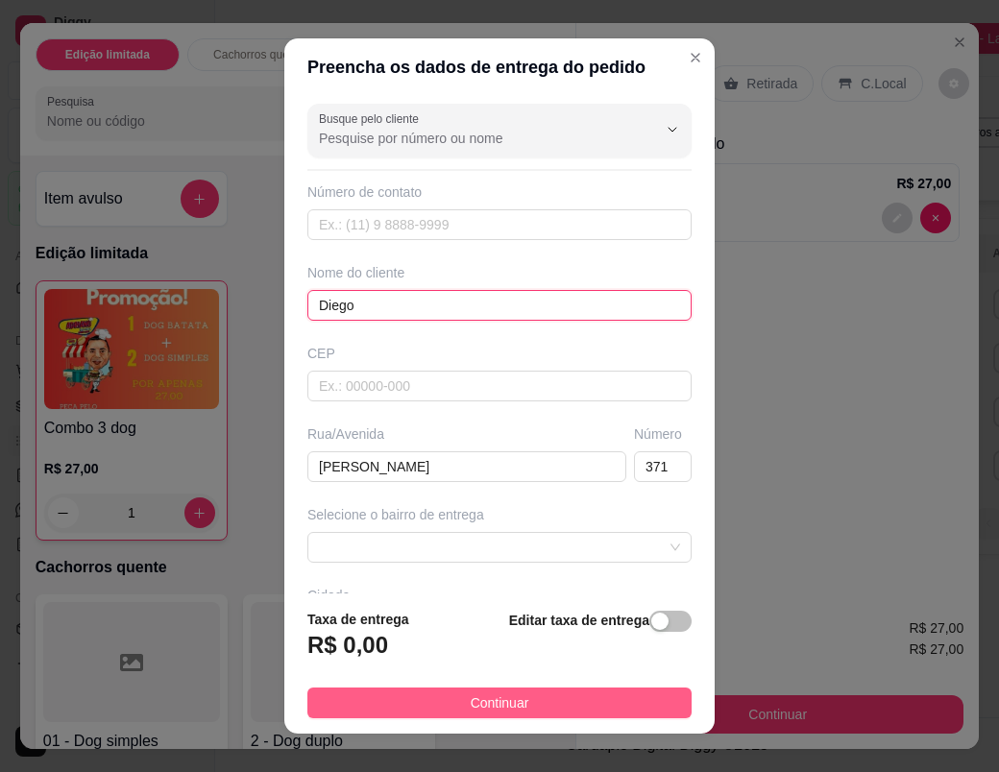
type input "Diego"
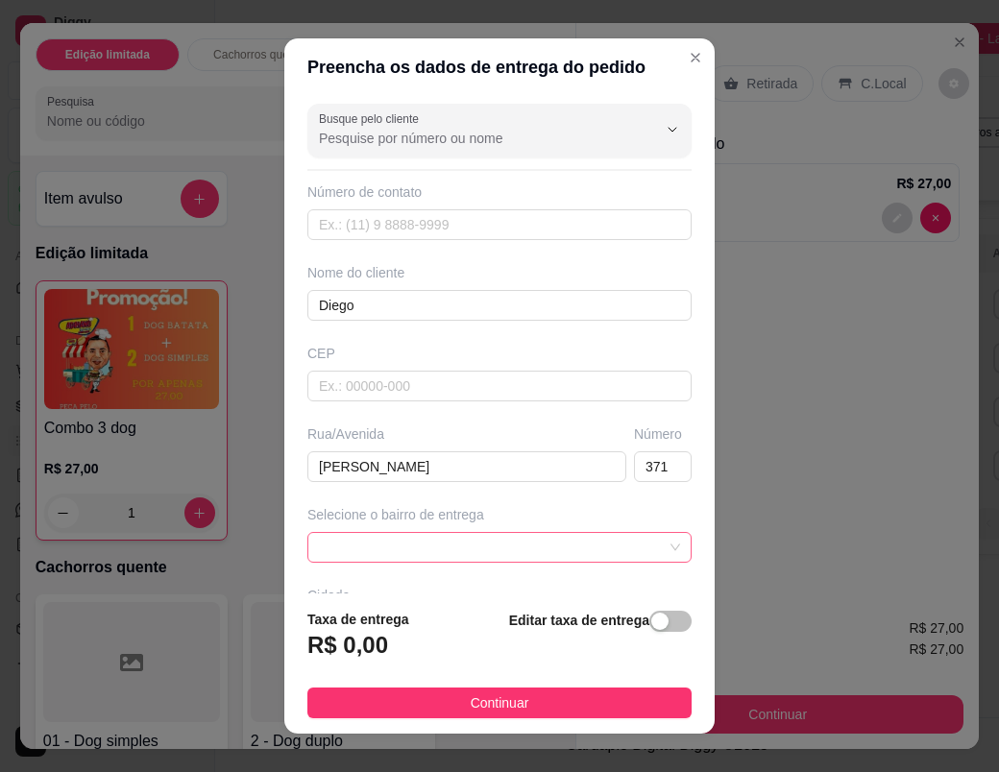
drag, startPoint x: 489, startPoint y: 704, endPoint x: 466, endPoint y: 550, distance: 155.4
click at [466, 550] on section "Preencha os dados de entrega do pedido Busque pelo cliente Número de contato No…" at bounding box center [499, 385] width 430 height 695
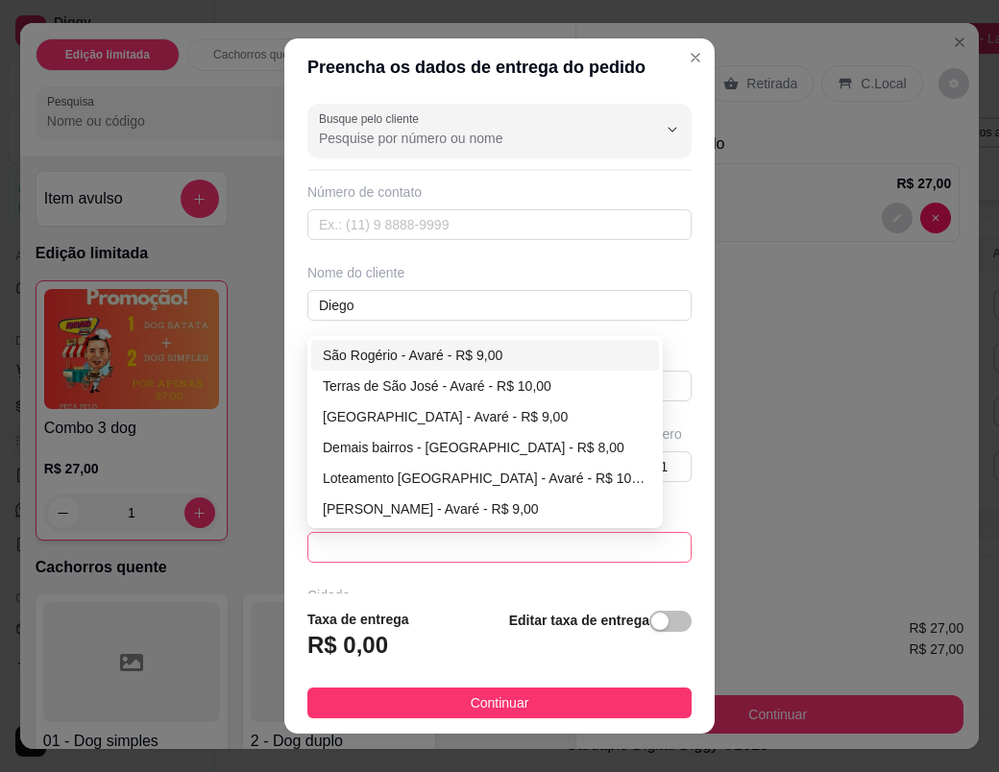
click at [466, 550] on span at bounding box center [499, 547] width 361 height 29
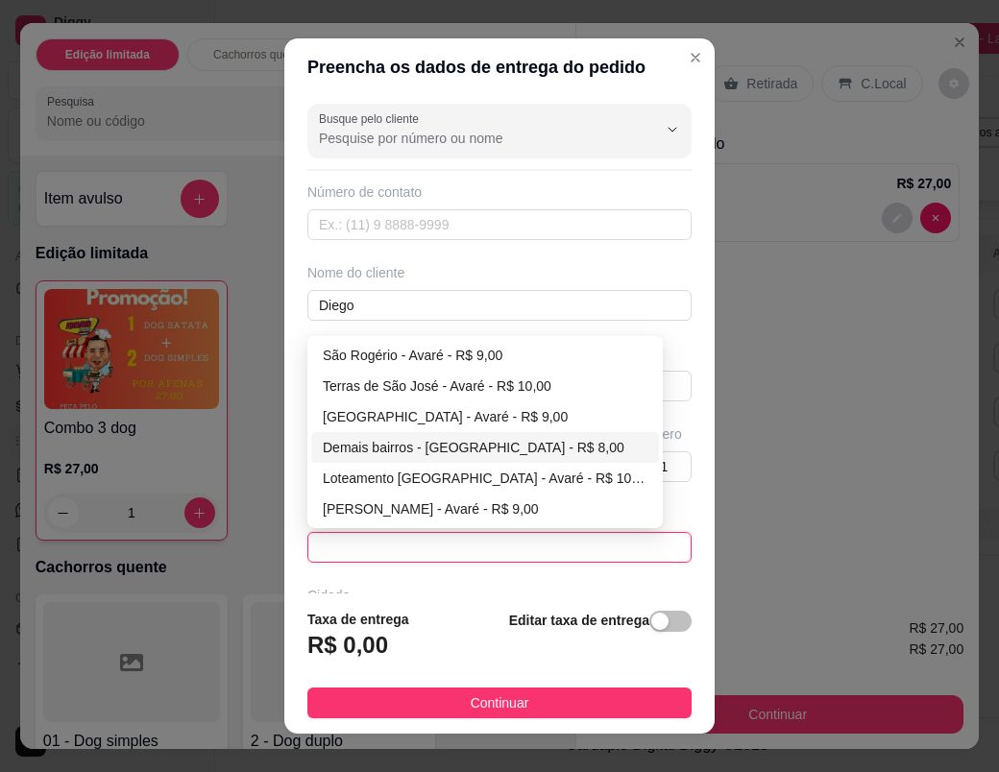
click at [415, 454] on div "Demais bairros - [GEOGRAPHIC_DATA] - R$ 8,00" at bounding box center [485, 447] width 325 height 21
type input "Avaré"
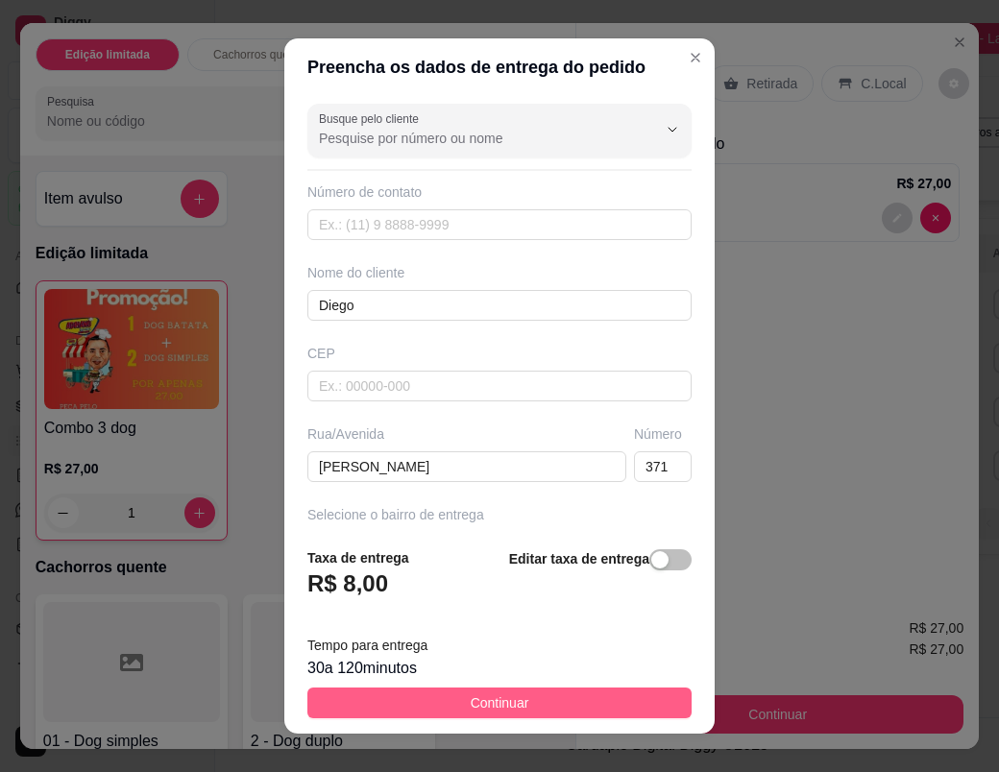
click at [471, 706] on span "Continuar" at bounding box center [500, 702] width 59 height 21
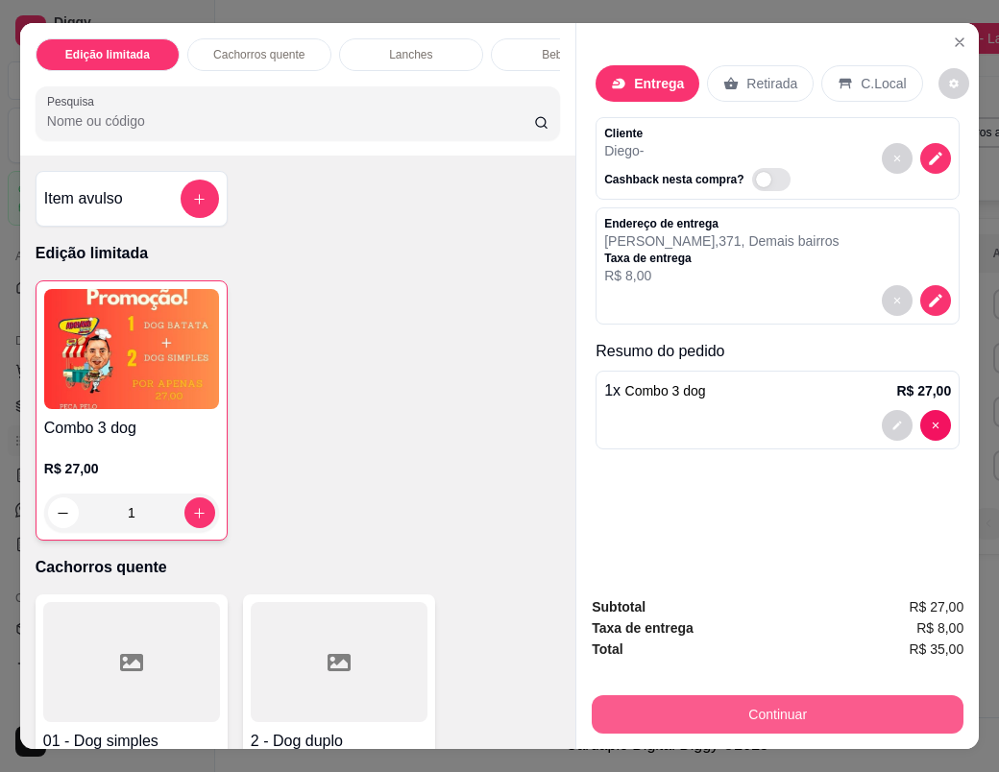
click at [800, 709] on button "Continuar" at bounding box center [778, 714] width 372 height 38
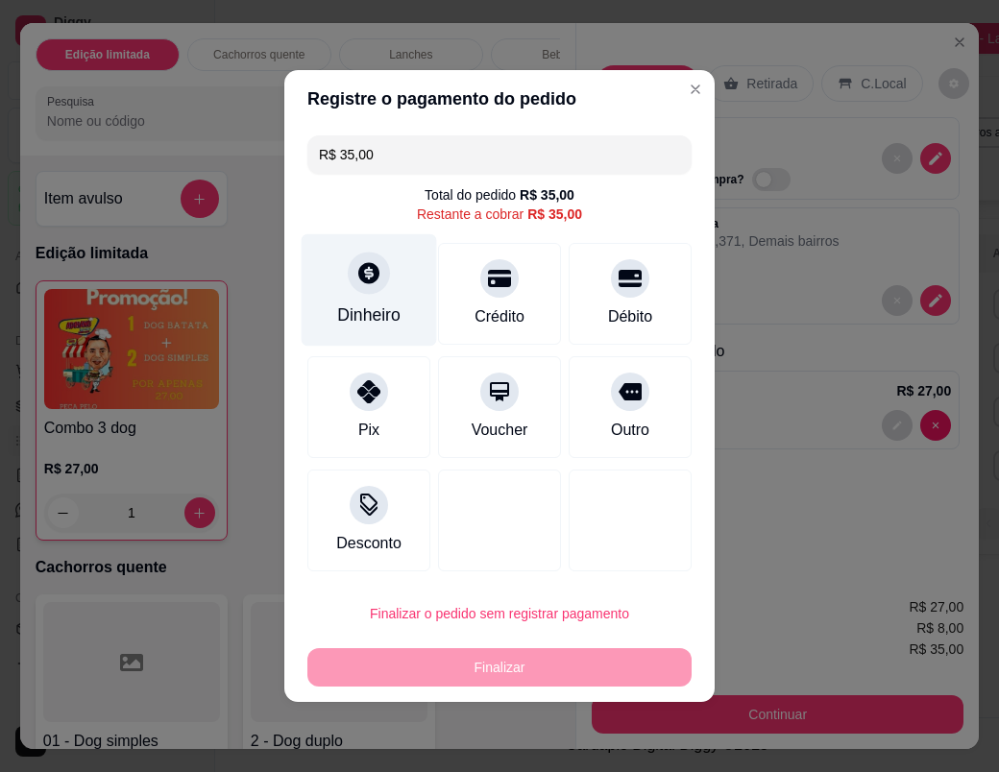
click at [378, 323] on div "Dinheiro" at bounding box center [368, 314] width 63 height 25
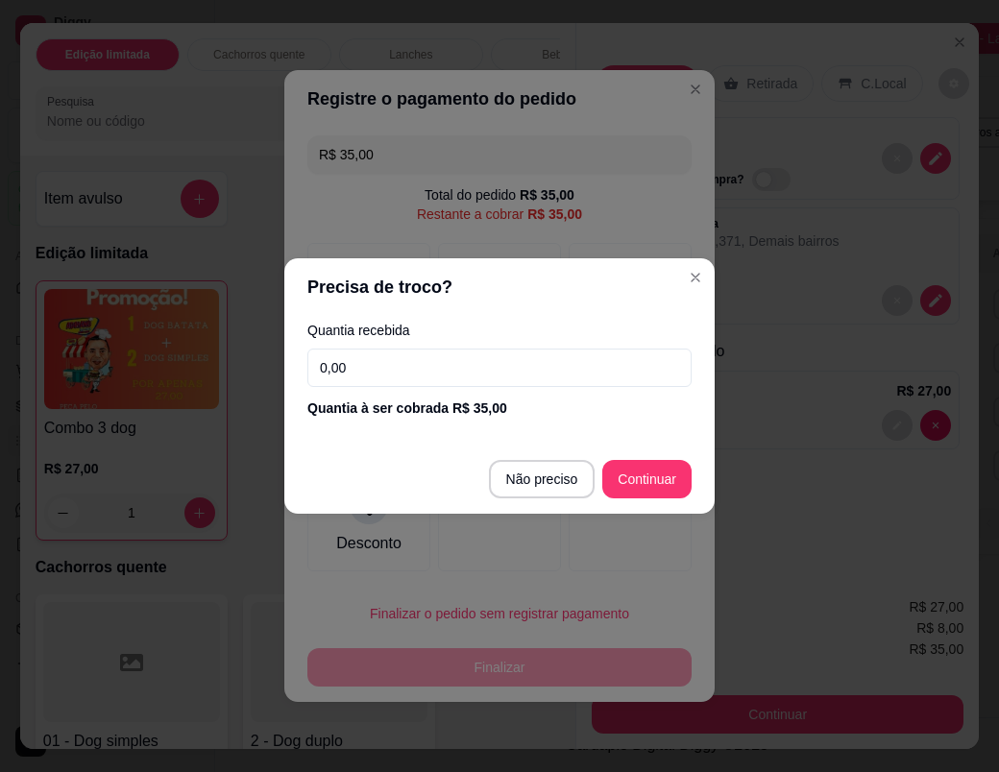
click at [484, 372] on input "0,00" at bounding box center [499, 368] width 384 height 38
type input "35,00"
type input "R$ 0,00"
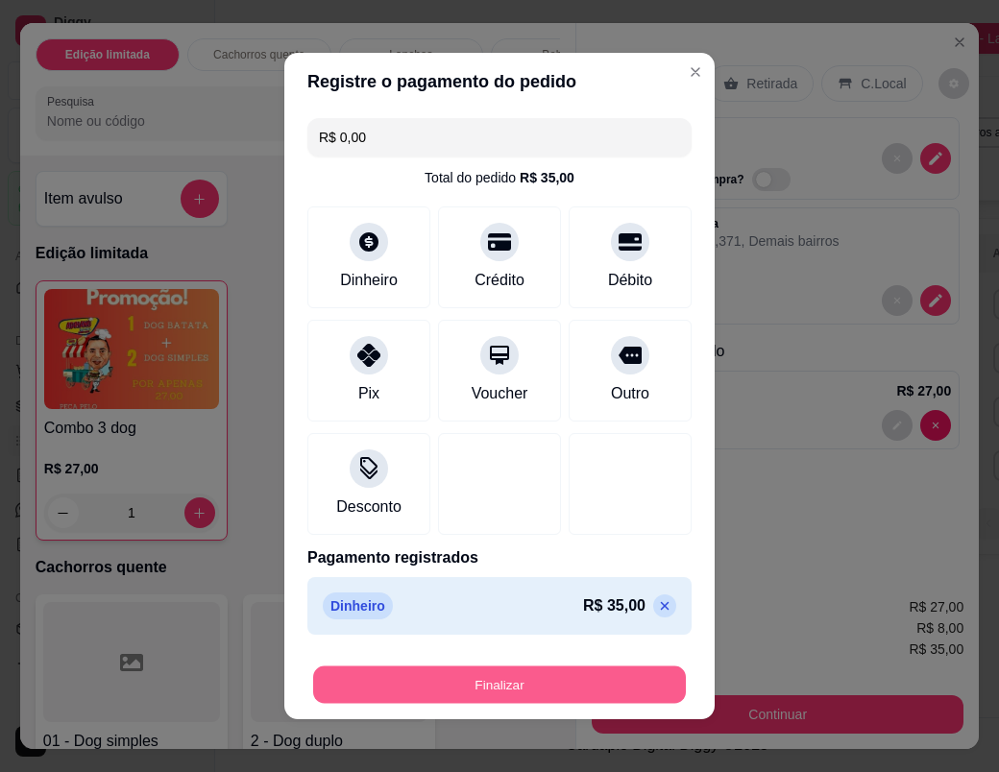
click at [566, 694] on button "Finalizar" at bounding box center [499, 684] width 373 height 37
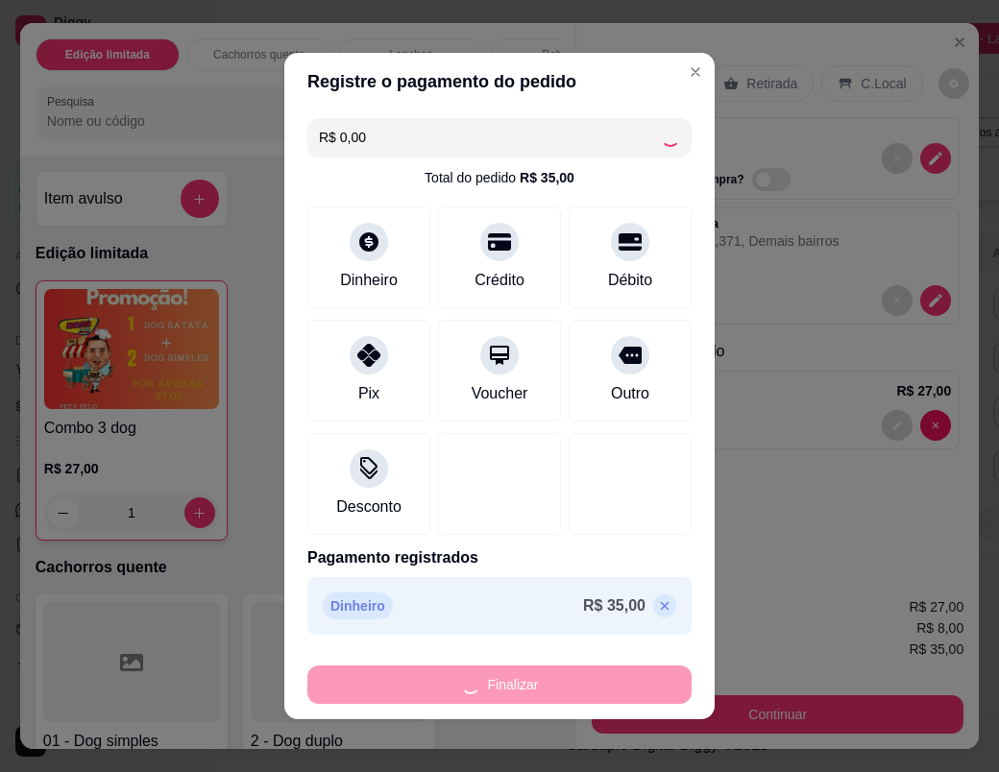
type input "0"
type input "-R$ 35,00"
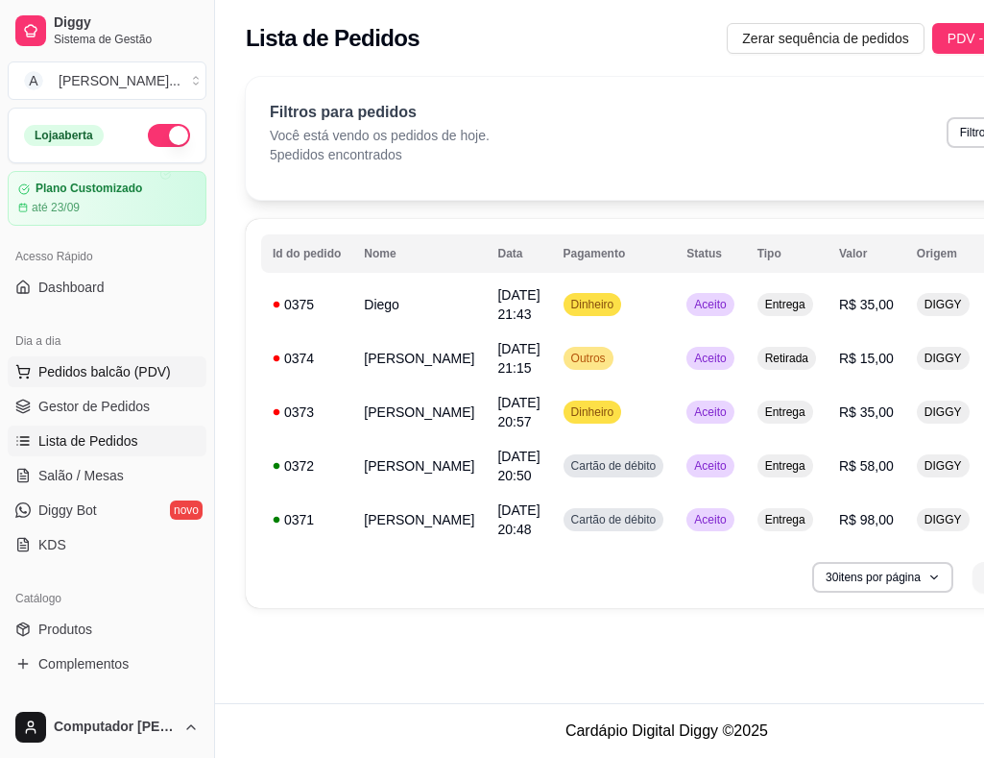
click at [97, 374] on span "Pedidos balcão (PDV)" at bounding box center [104, 371] width 133 height 19
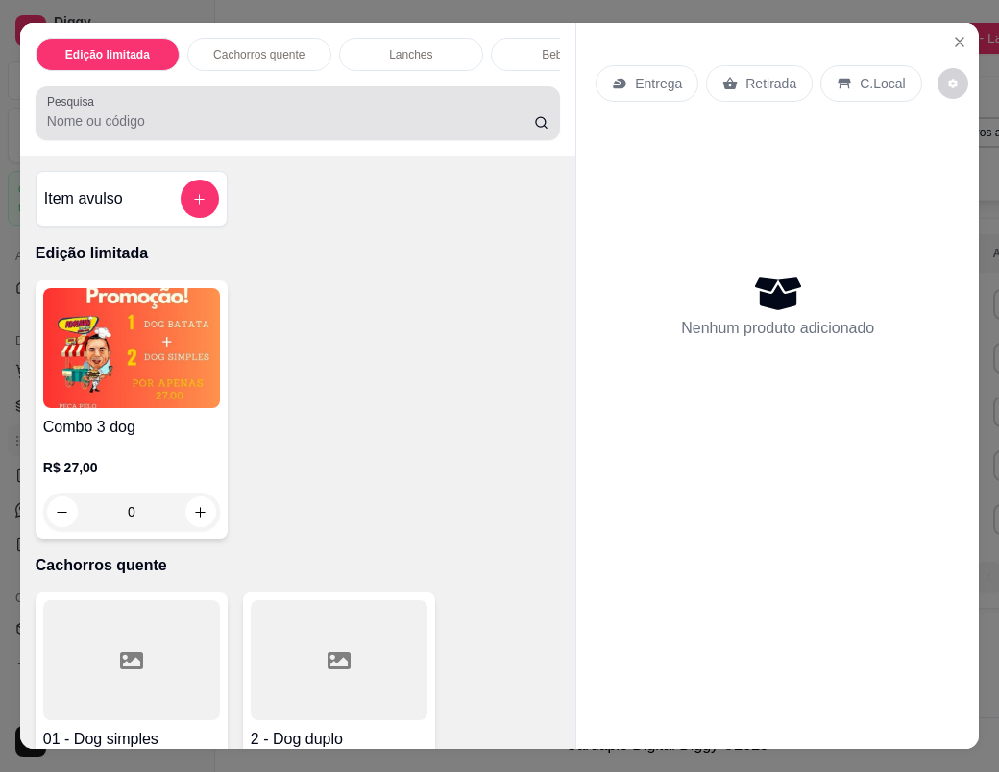
click at [153, 131] on input "Pesquisa" at bounding box center [290, 120] width 487 height 19
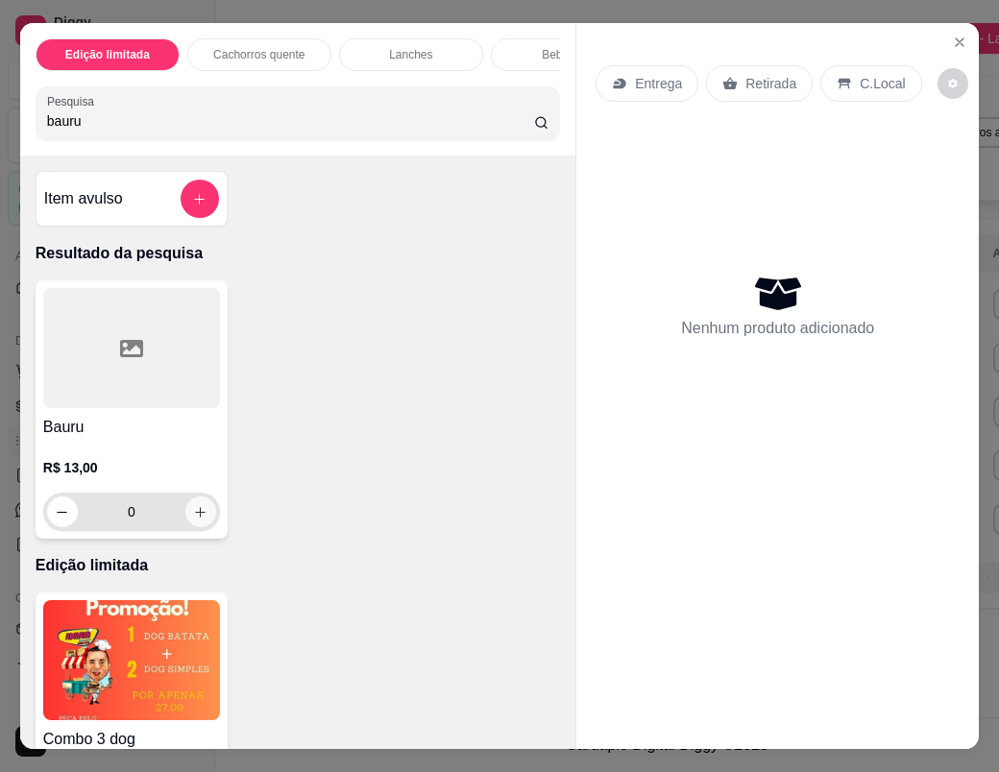
type input "bauru"
click at [194, 519] on icon "increase-product-quantity" at bounding box center [201, 512] width 14 height 14
type input "1"
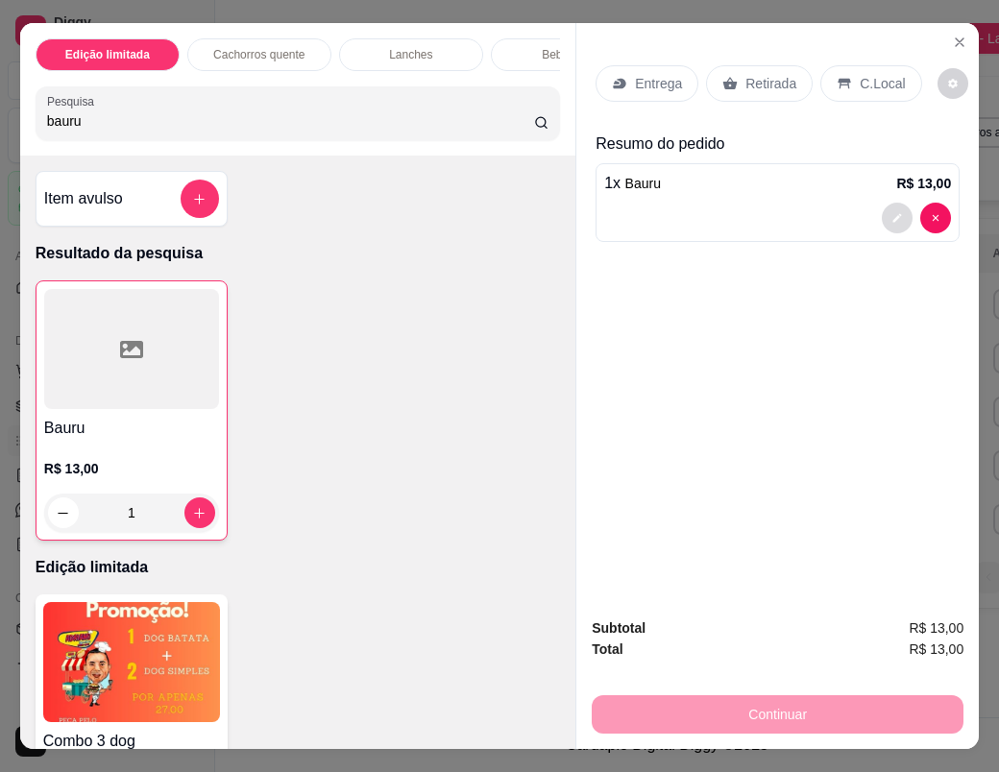
click at [881, 218] on button "decrease-product-quantity" at bounding box center [896, 218] width 31 height 31
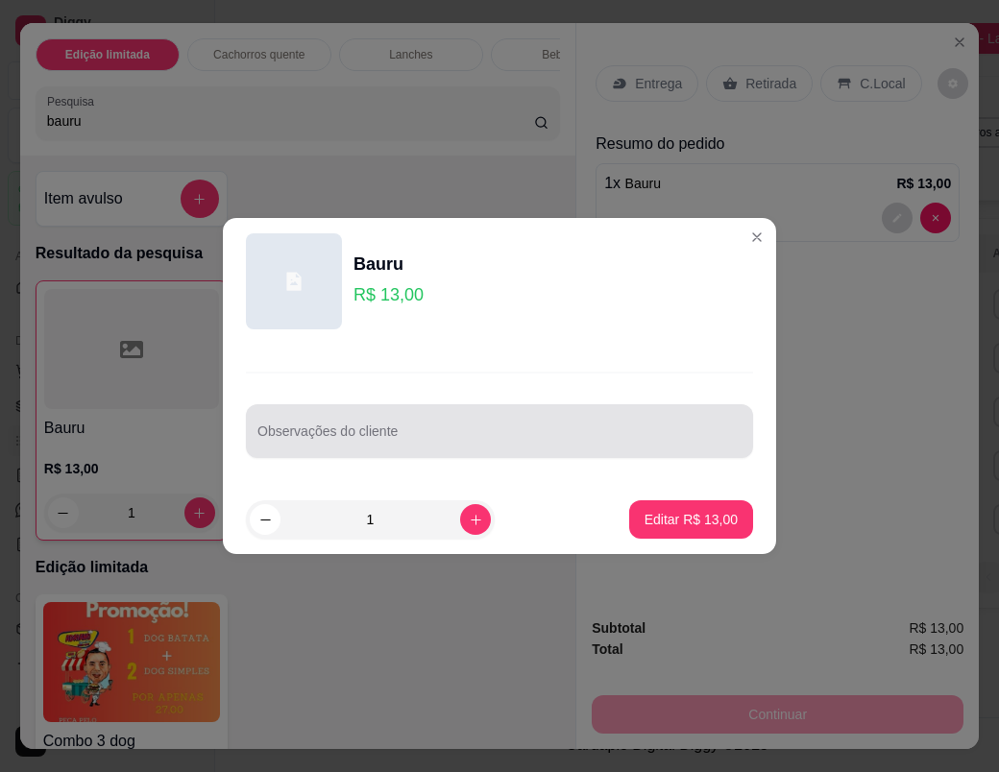
click at [610, 425] on div at bounding box center [499, 431] width 484 height 38
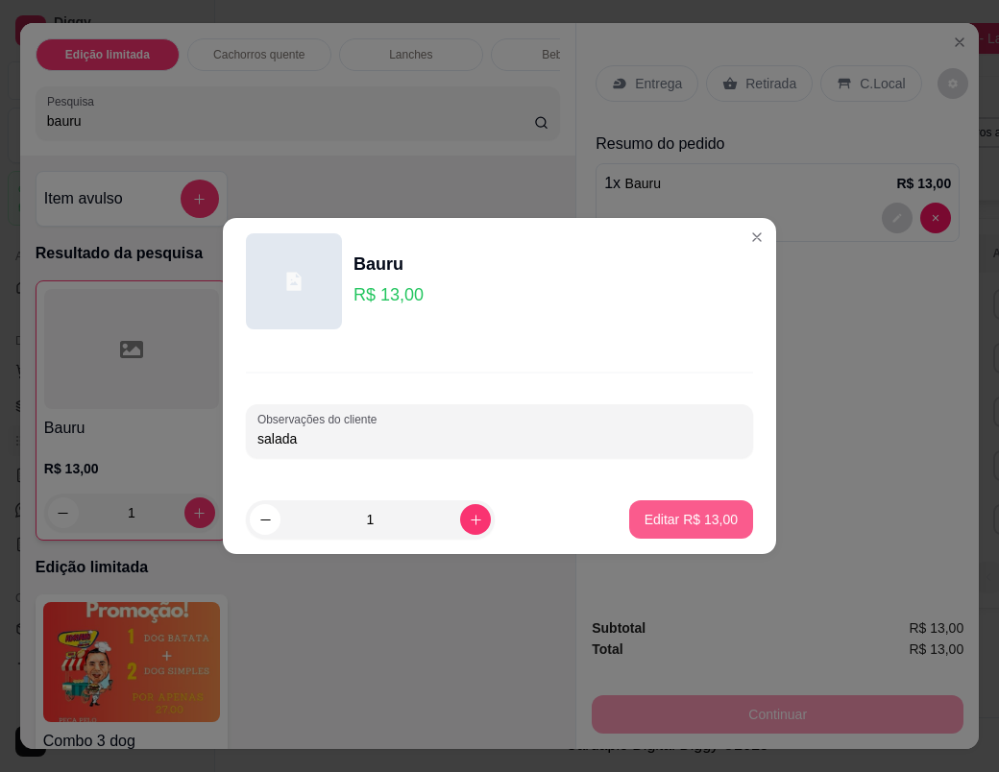
type input "salada"
click at [708, 519] on p "Editar R$ 13,00" at bounding box center [690, 519] width 90 height 18
type input "0"
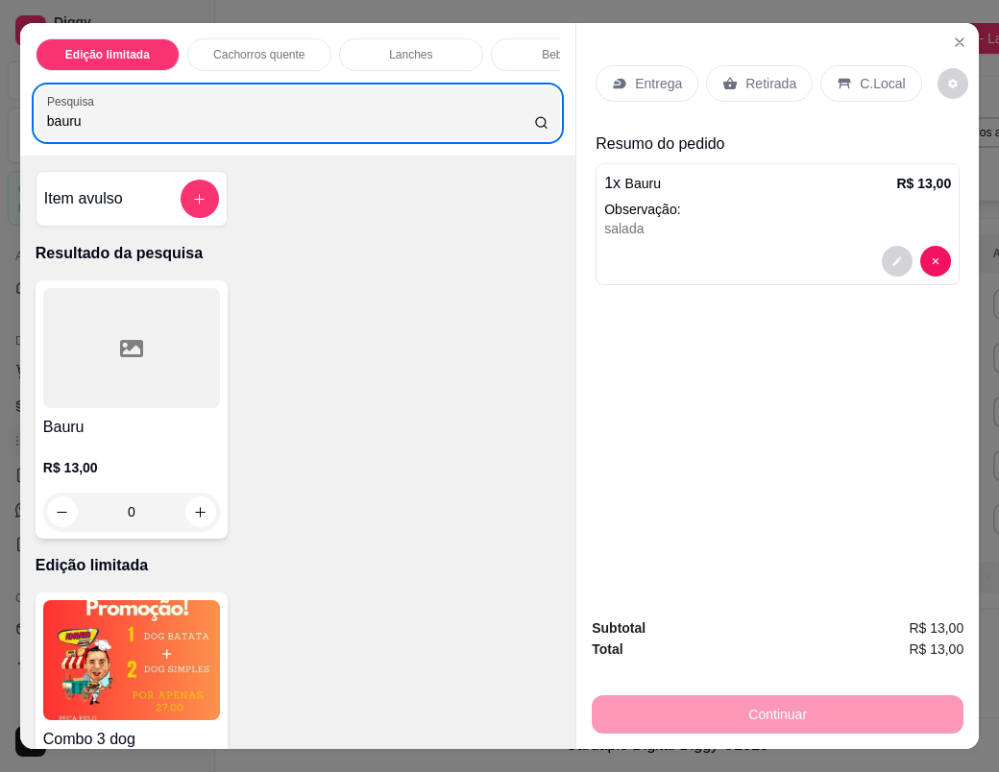
drag, startPoint x: 136, startPoint y: 142, endPoint x: 16, endPoint y: 134, distance: 120.3
click at [20, 134] on div "Edição limitada Cachorros quente Lanches Bebidas Adicional Pesquisa bauru" at bounding box center [297, 89] width 555 height 133
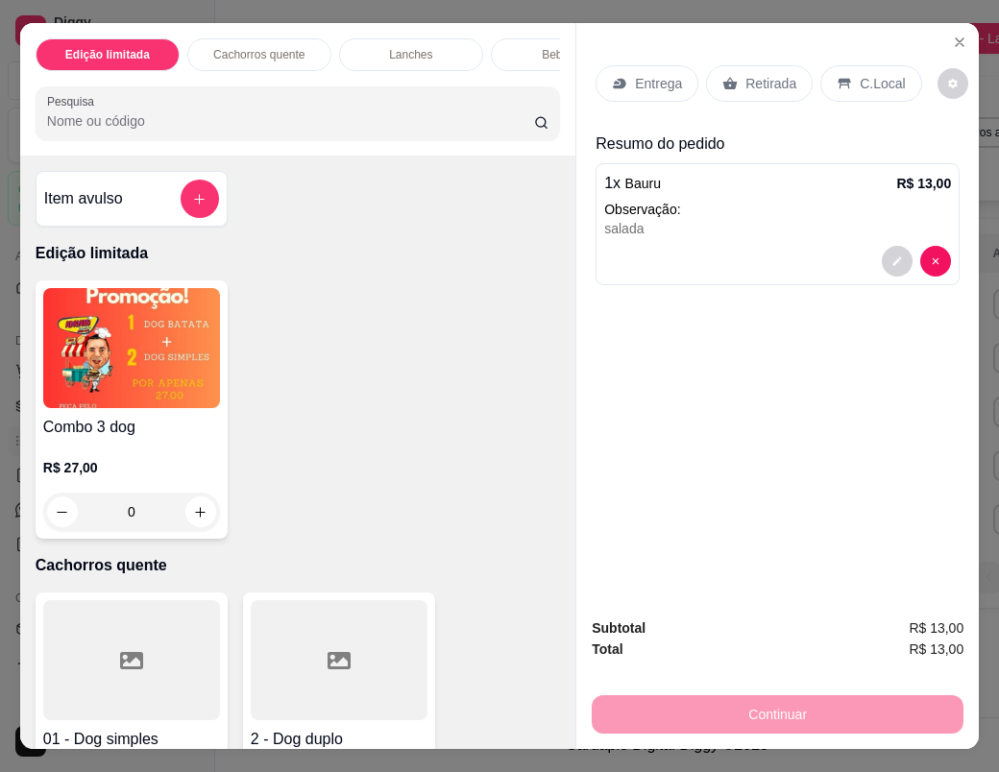
click at [160, 131] on input "Pesquisa" at bounding box center [290, 120] width 487 height 19
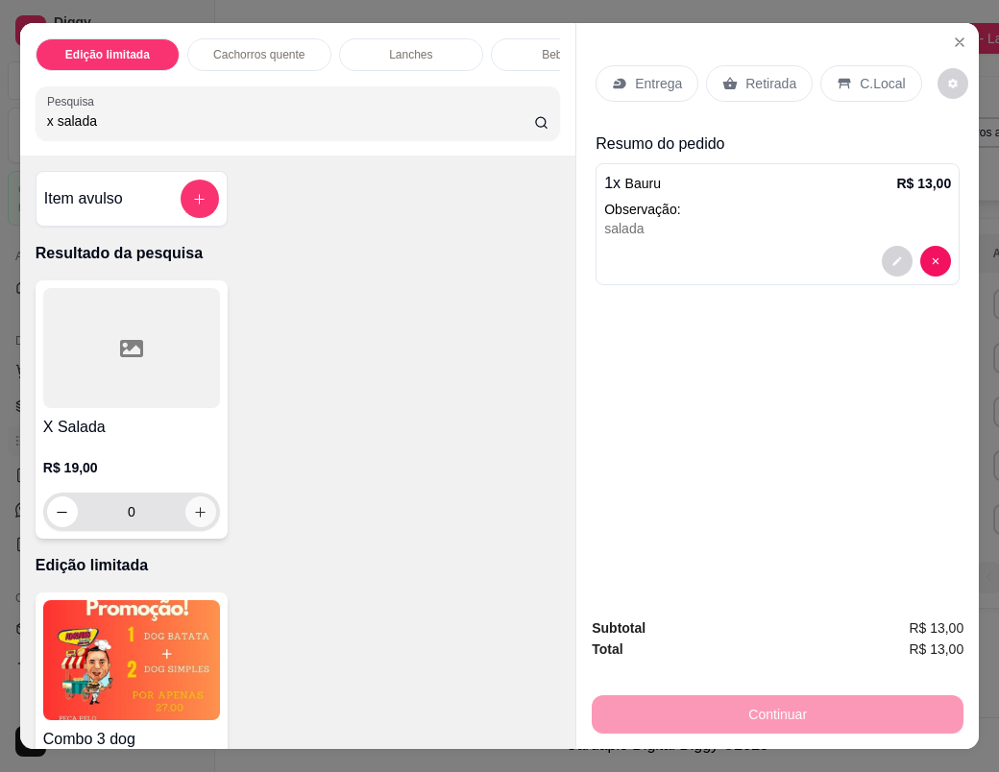
type input "x salada"
click at [196, 519] on icon "increase-product-quantity" at bounding box center [200, 512] width 14 height 14
type input "1"
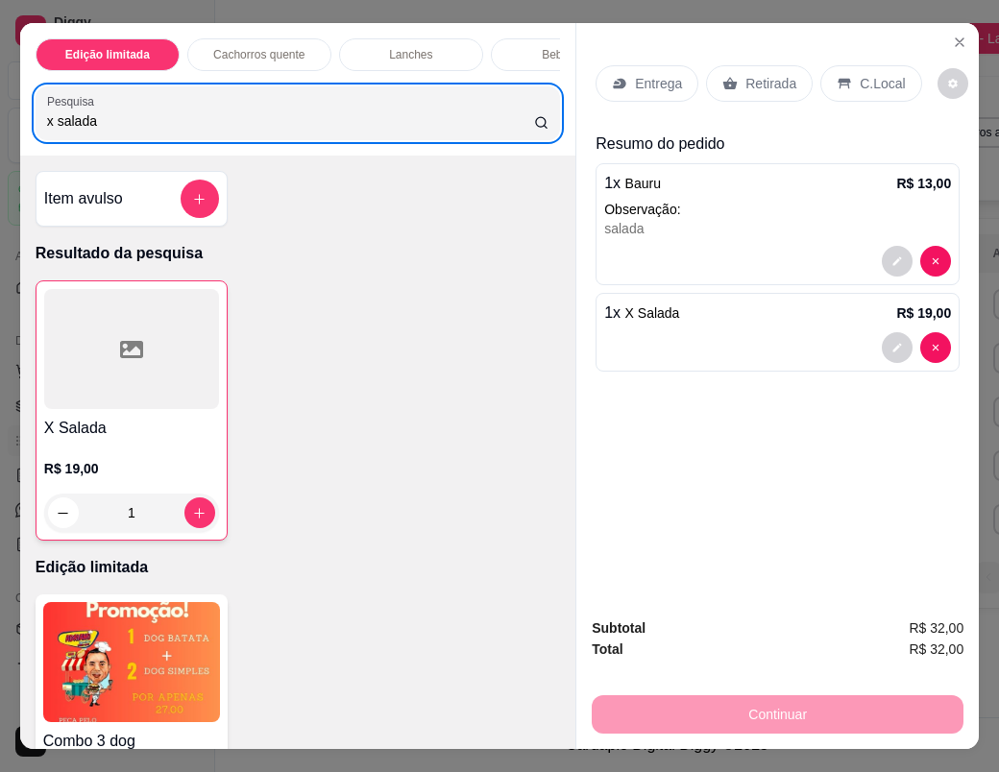
drag, startPoint x: 105, startPoint y: 138, endPoint x: 20, endPoint y: 137, distance: 84.5
click at [20, 137] on div "Edição limitada Cachorros quente Lanches Bebidas Adicional Pesquisa x salada" at bounding box center [297, 89] width 555 height 133
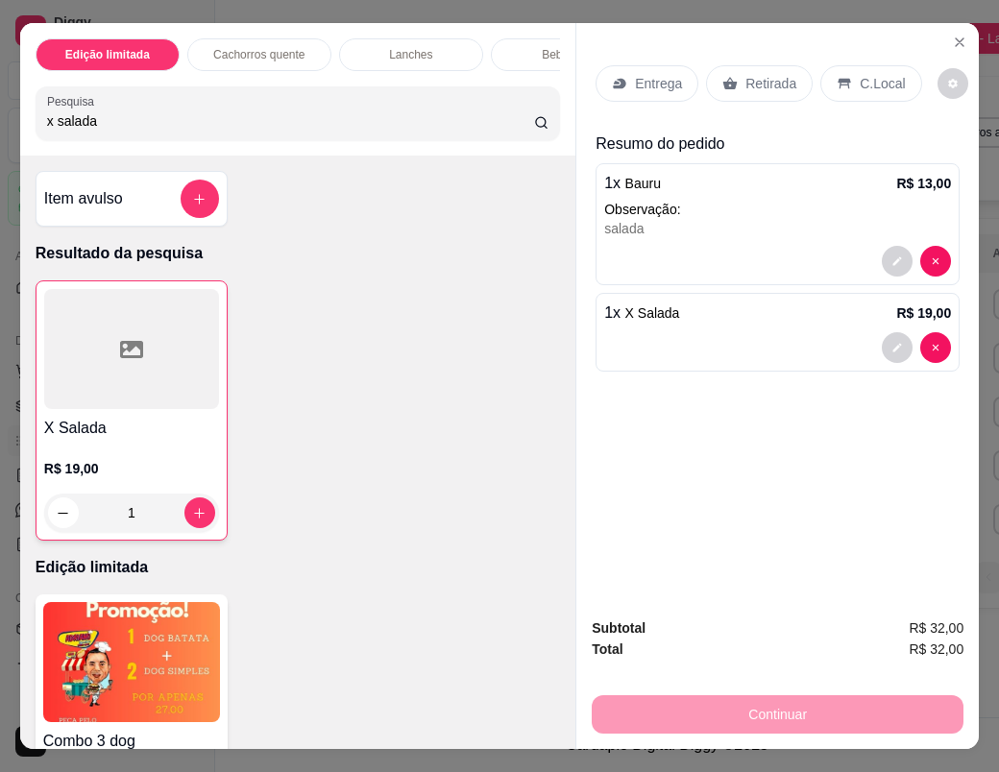
drag, startPoint x: 102, startPoint y: 128, endPoint x: 5, endPoint y: 128, distance: 97.0
click at [4, 128] on div "Edição limitada Cachorros quente Lanches Bebidas Adicional Pesquisa x salada It…" at bounding box center [499, 386] width 999 height 772
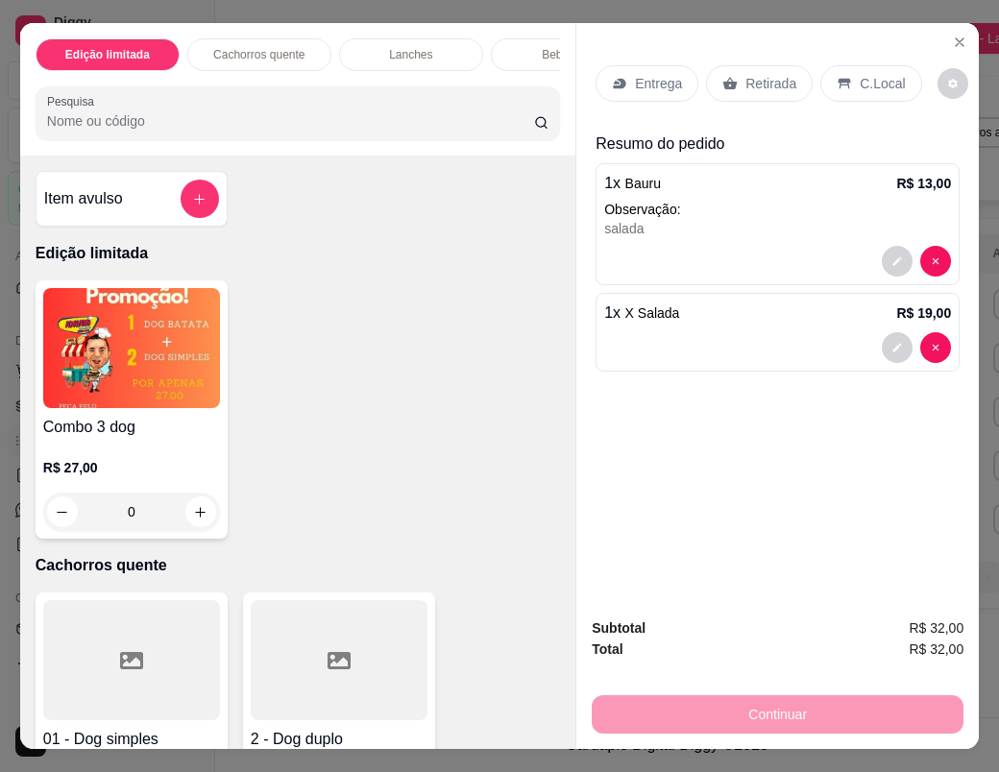
click at [147, 131] on input "Pesquisa" at bounding box center [290, 120] width 487 height 19
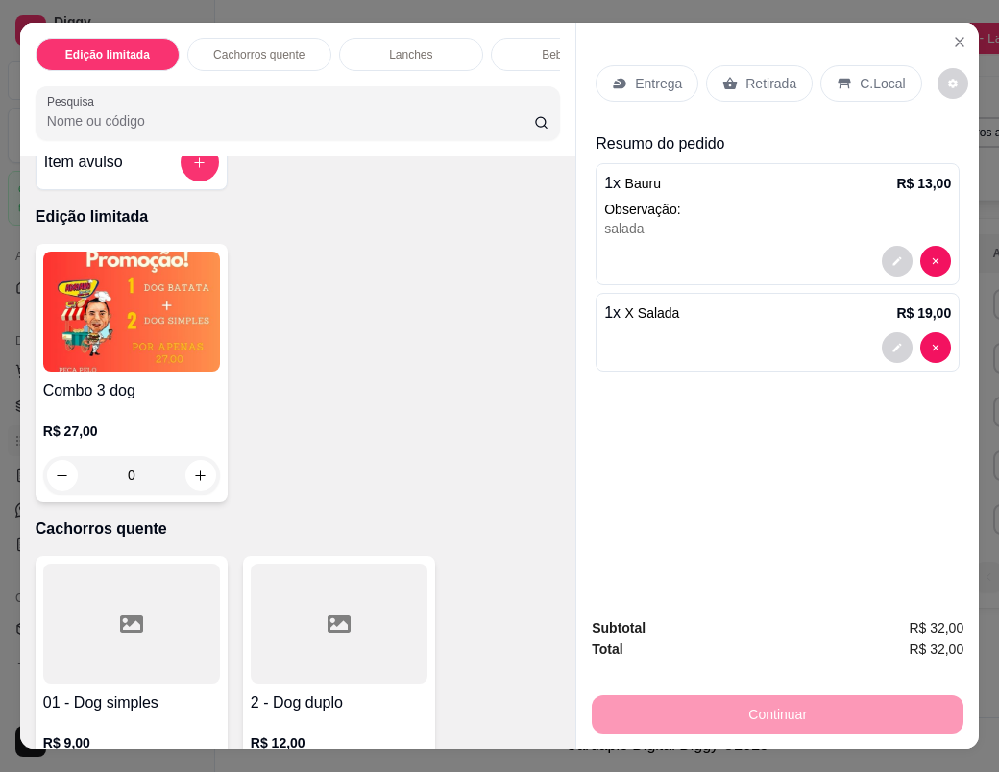
scroll to position [192, 0]
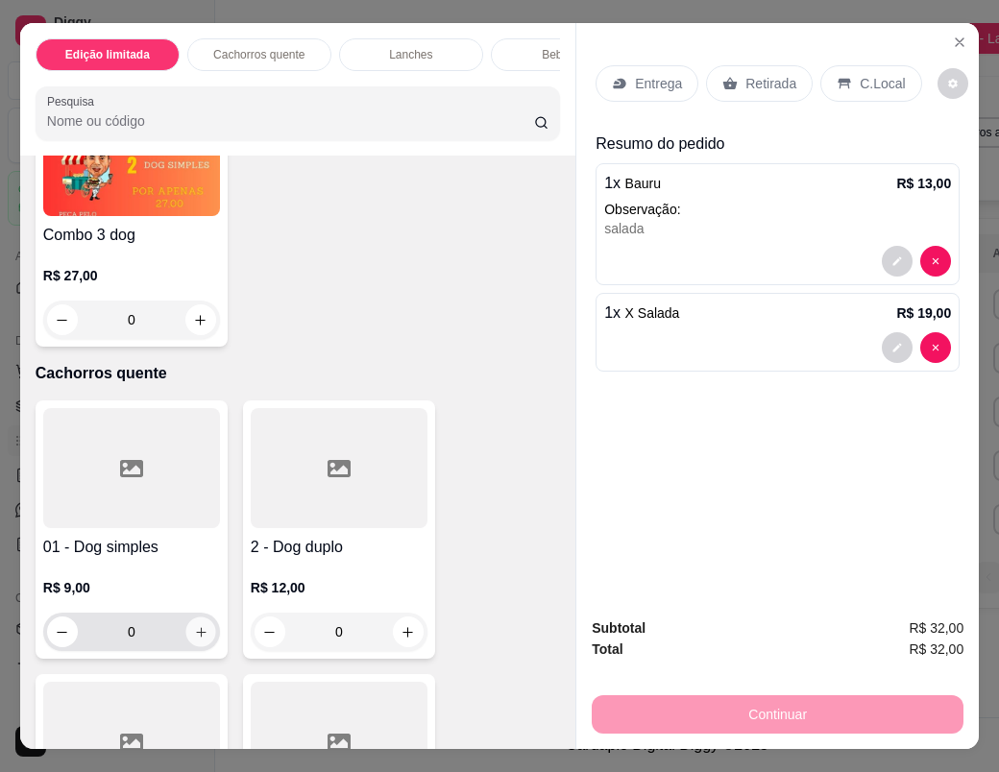
click at [185, 639] on button "increase-product-quantity" at bounding box center [200, 632] width 30 height 30
type input "1"
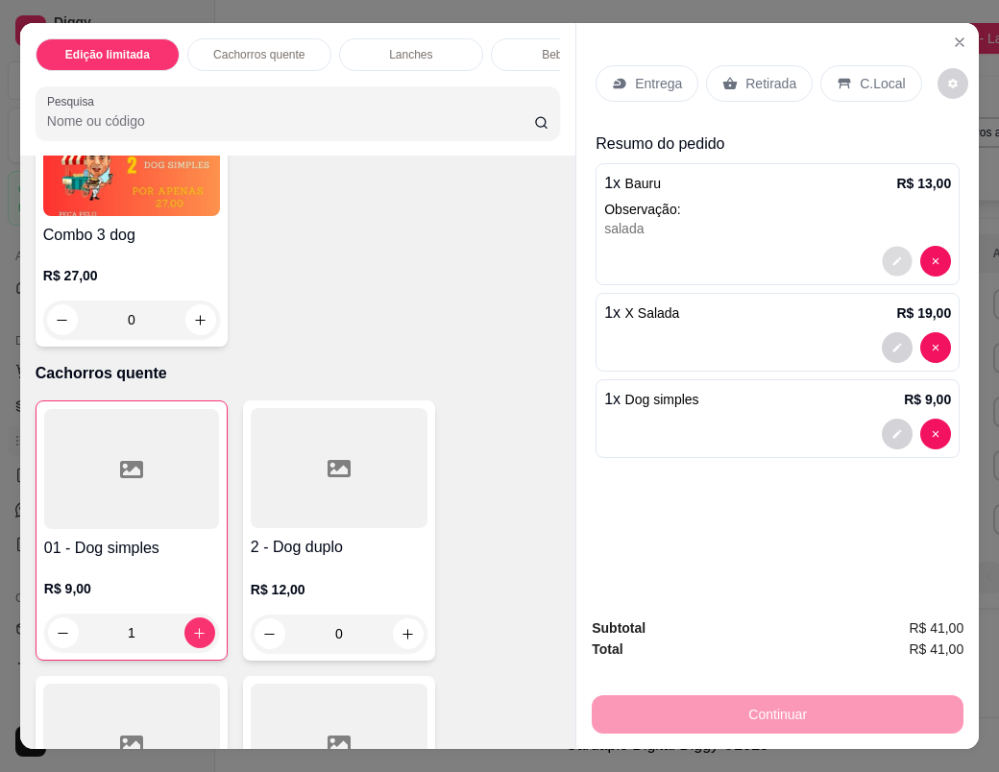
click at [882, 254] on button "decrease-product-quantity" at bounding box center [897, 262] width 30 height 30
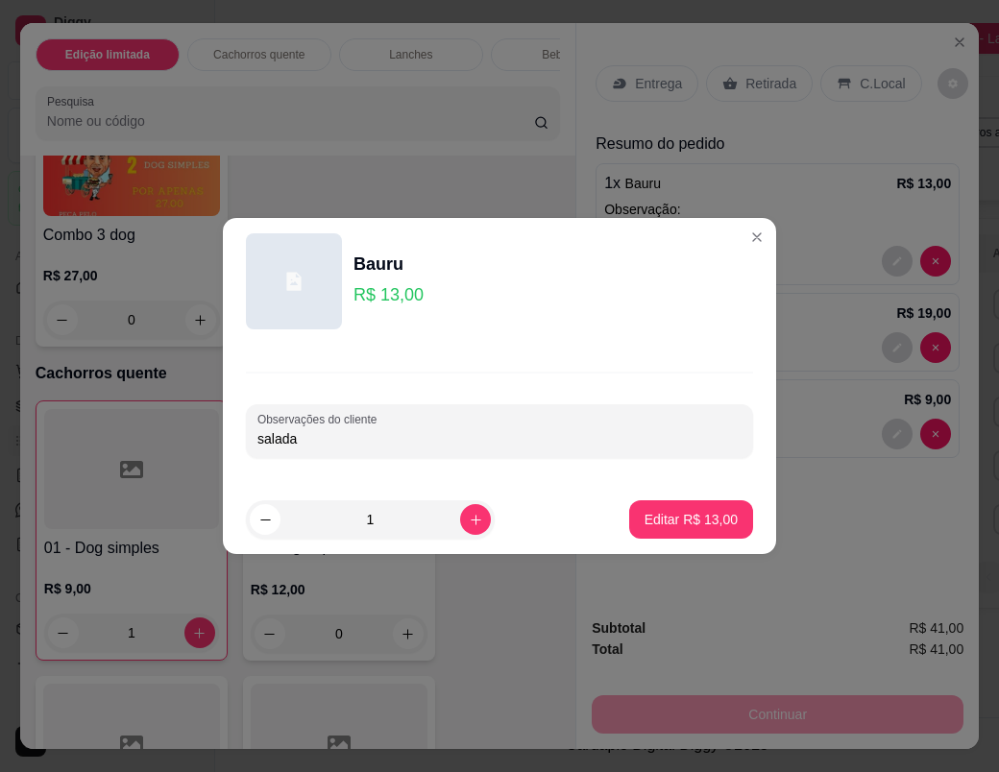
click at [479, 437] on input "salada" at bounding box center [499, 438] width 484 height 19
type input "salada (sobe pra 16,00)"
click at [636, 522] on button "Editar R$ 13,00" at bounding box center [691, 519] width 124 height 38
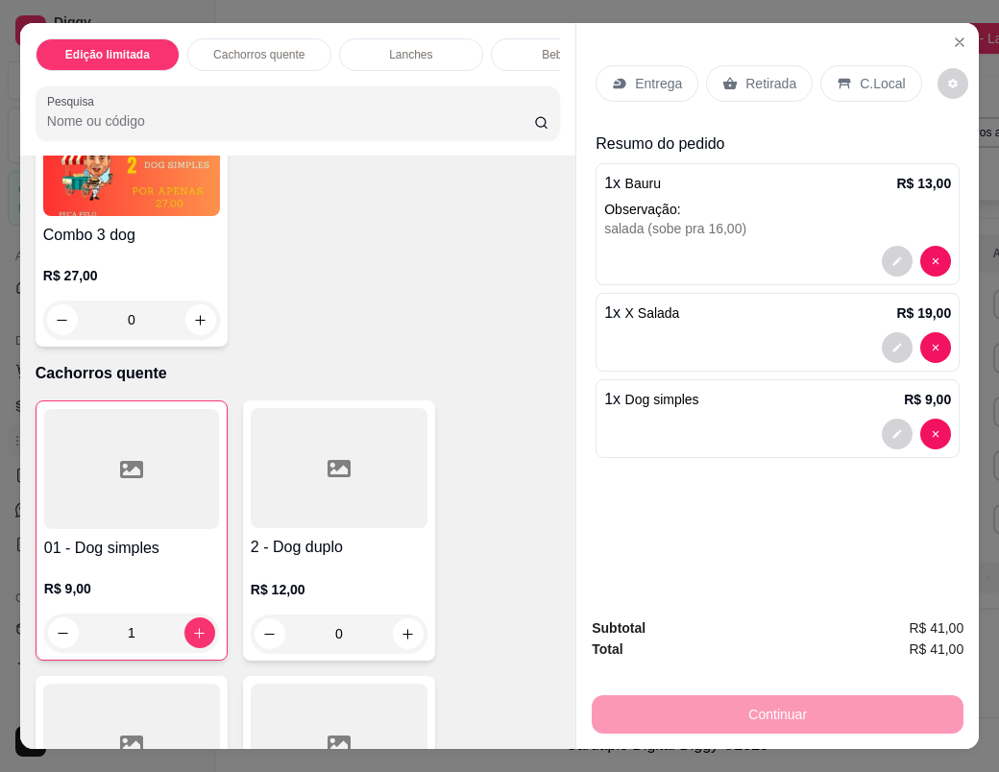
click at [745, 82] on p "Retirada" at bounding box center [770, 83] width 51 height 19
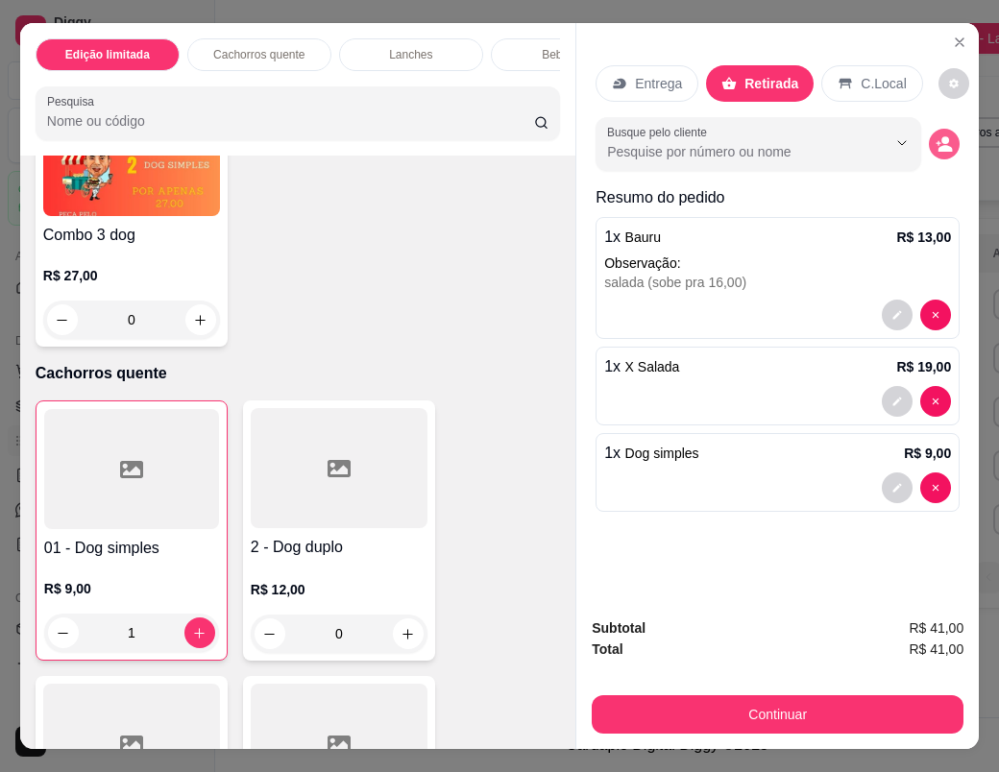
click at [939, 145] on icon "decrease-product-quantity" at bounding box center [945, 148] width 14 height 7
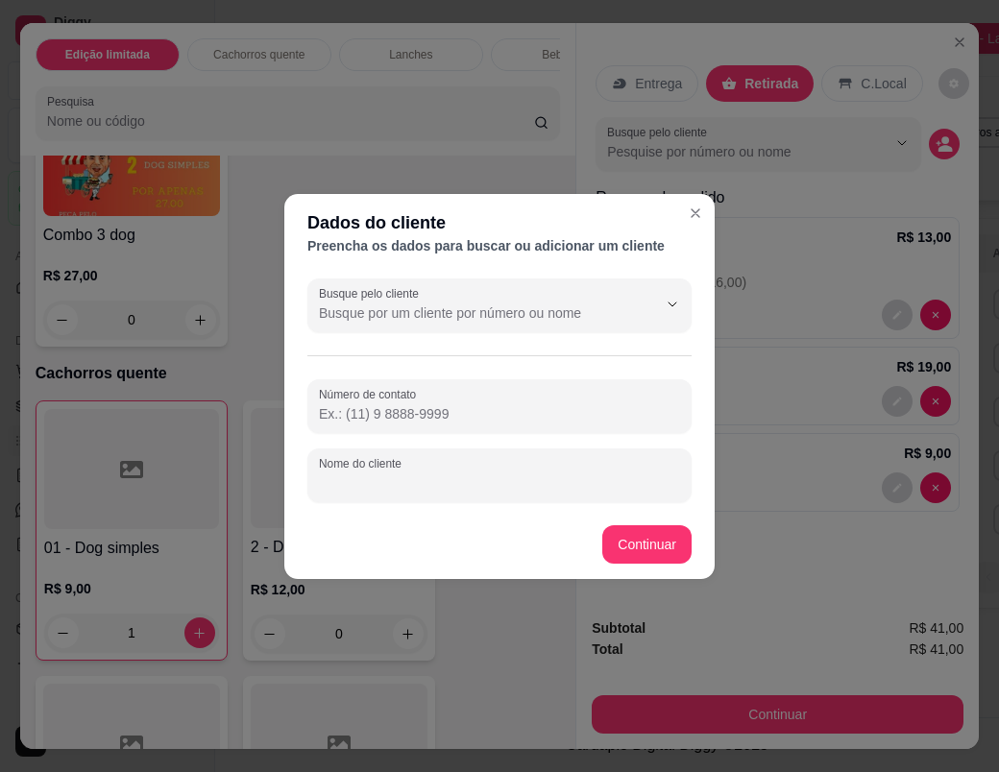
click at [442, 485] on input "Nome do cliente" at bounding box center [499, 482] width 361 height 19
type input "[PERSON_NAME] bruder"
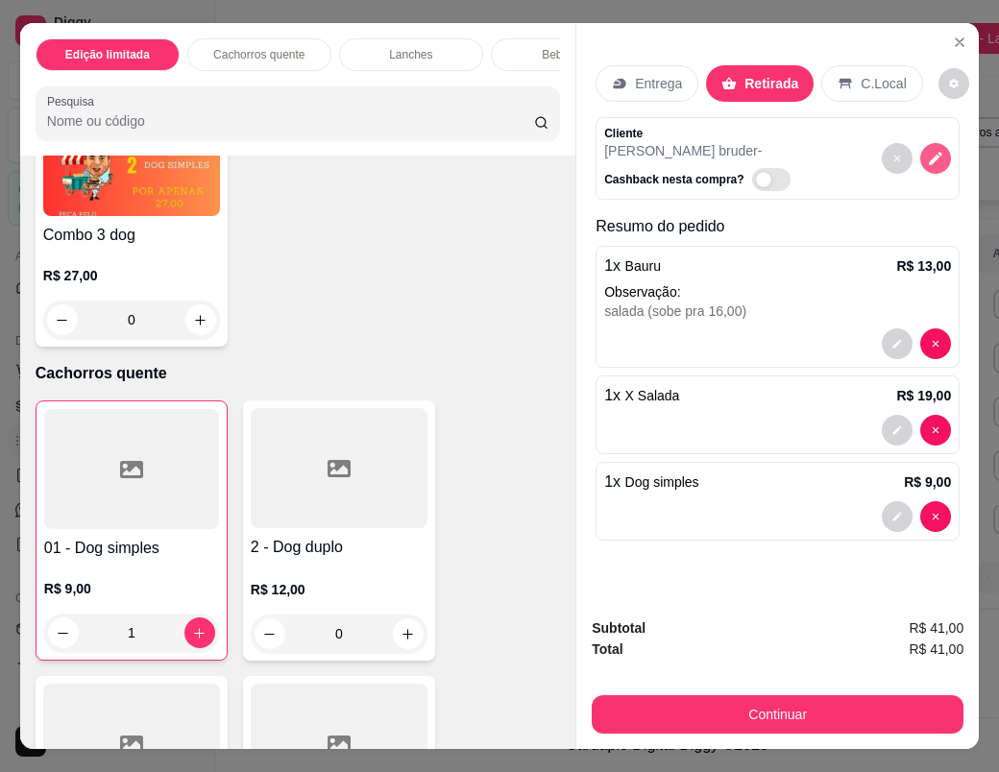
click at [929, 152] on icon "decrease-product-quantity" at bounding box center [935, 158] width 13 height 13
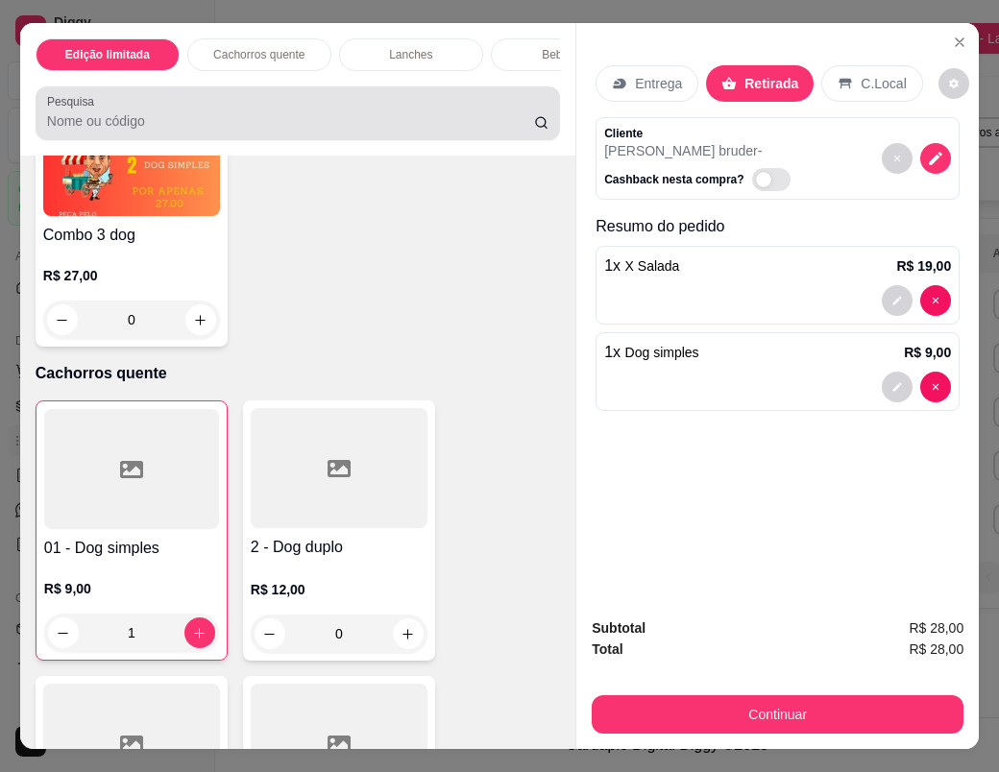
click at [319, 131] on input "Pesquisa" at bounding box center [290, 120] width 487 height 19
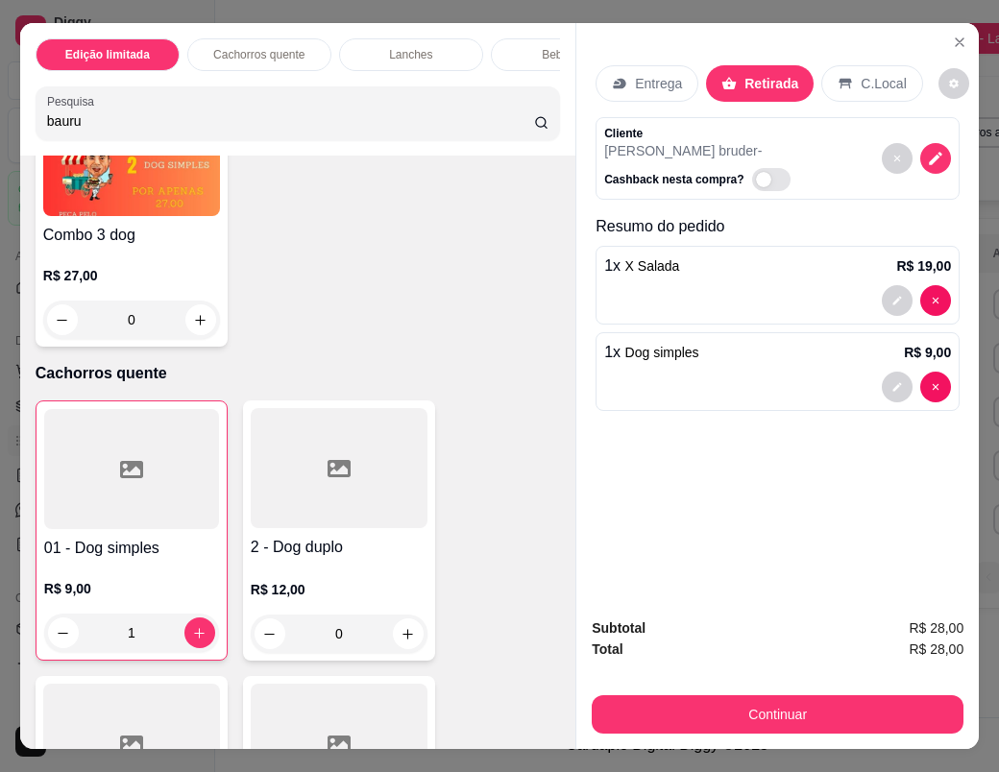
scroll to position [269, 0]
type input "bauru"
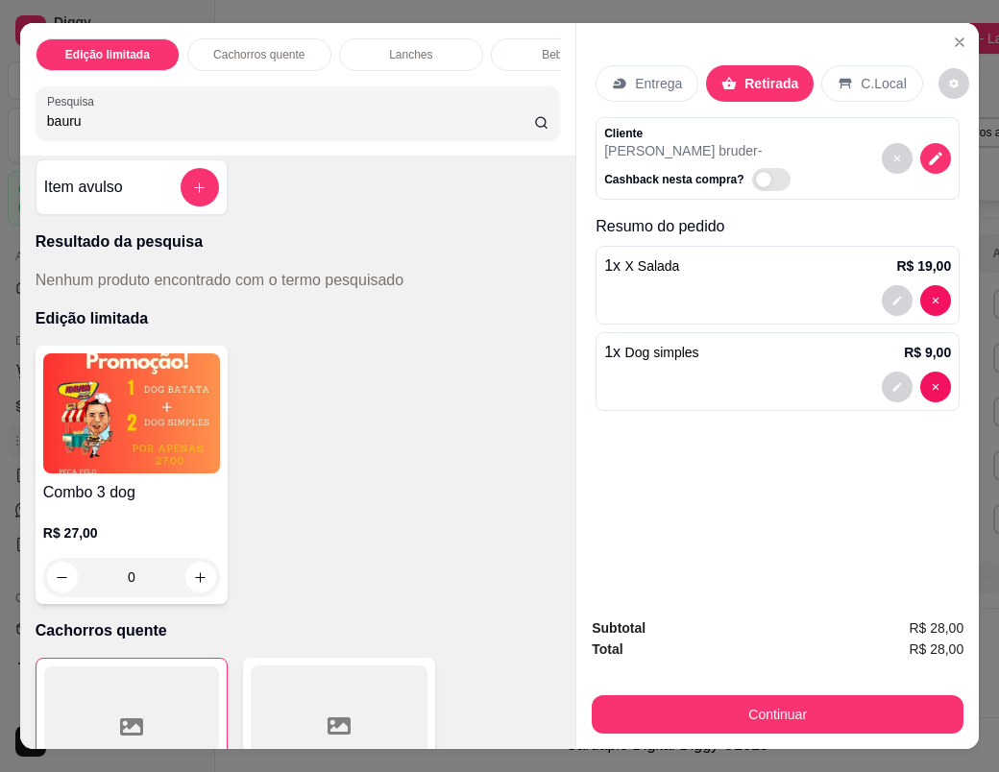
scroll to position [0, 0]
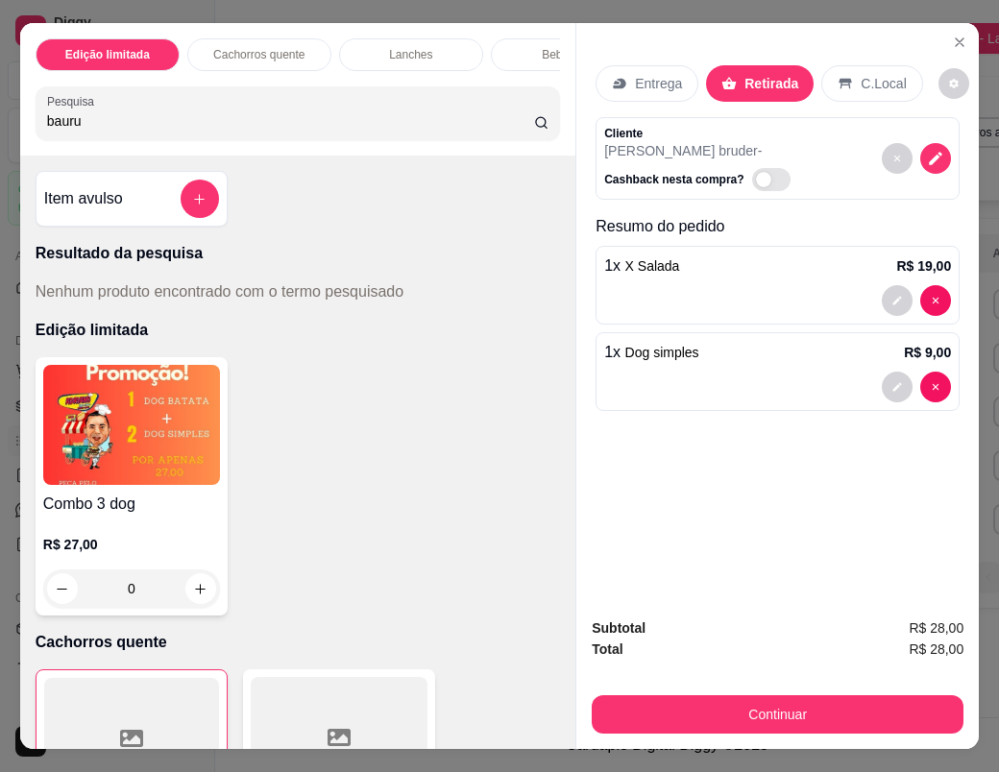
drag, startPoint x: 124, startPoint y: 135, endPoint x: 32, endPoint y: 118, distance: 93.8
click at [36, 118] on div "Pesquisa bauru" at bounding box center [298, 113] width 524 height 54
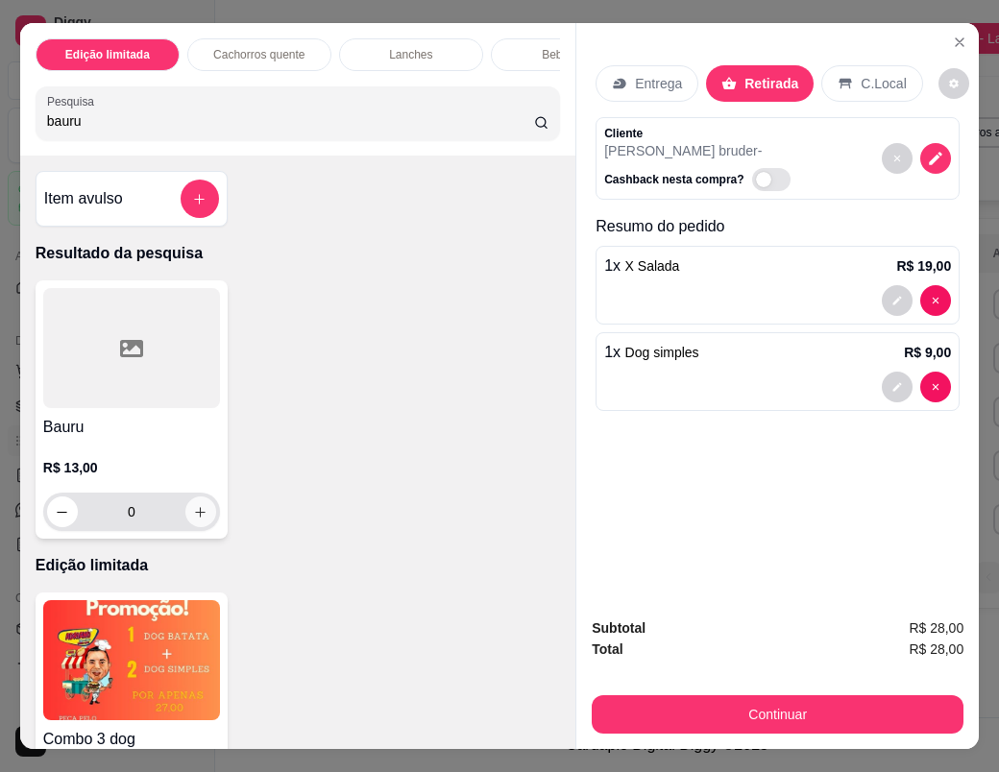
type input "bauru"
click at [196, 519] on icon "increase-product-quantity" at bounding box center [200, 512] width 14 height 14
type input "1"
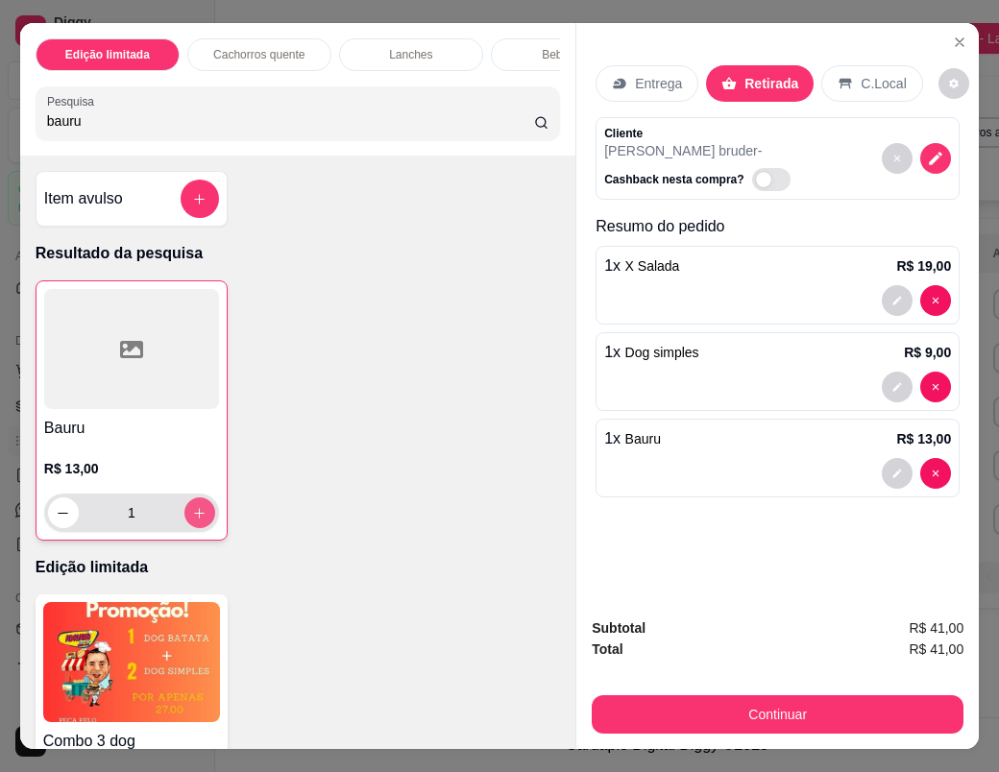
click at [196, 520] on icon "increase-product-quantity" at bounding box center [199, 513] width 14 height 14
type input "2"
type input "0"
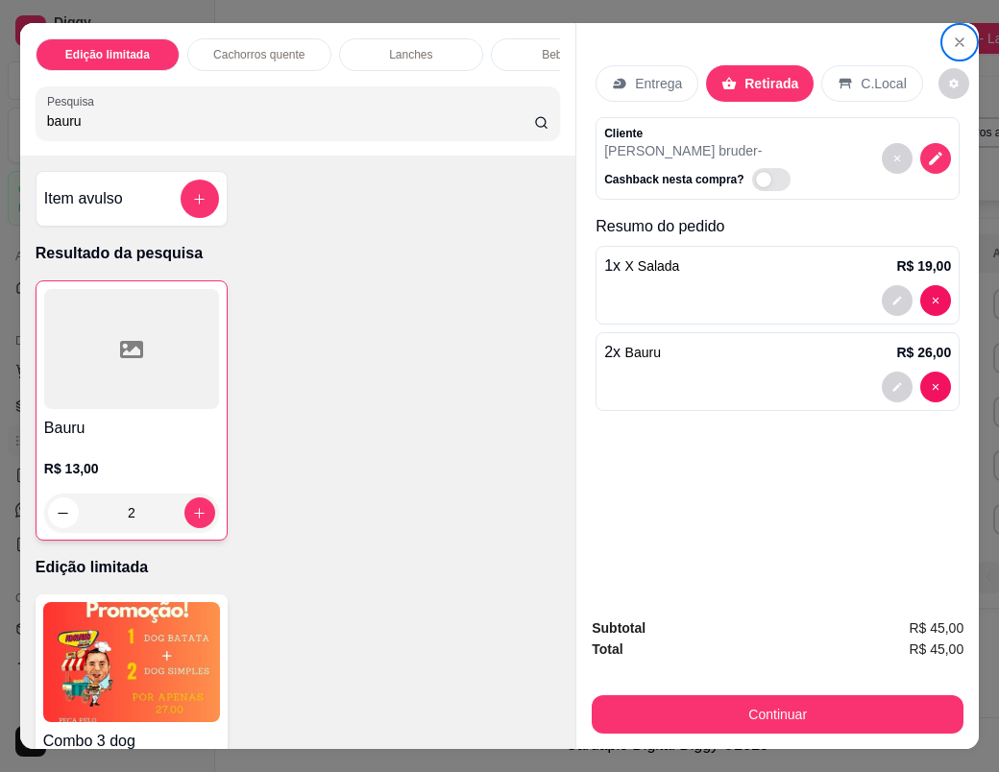
drag, startPoint x: 855, startPoint y: 567, endPoint x: 961, endPoint y: 587, distance: 108.3
click at [857, 565] on div "Entrega Retirada C.Local Cliente [PERSON_NAME] bruder - Cashback nesta compra? …" at bounding box center [777, 312] width 402 height 579
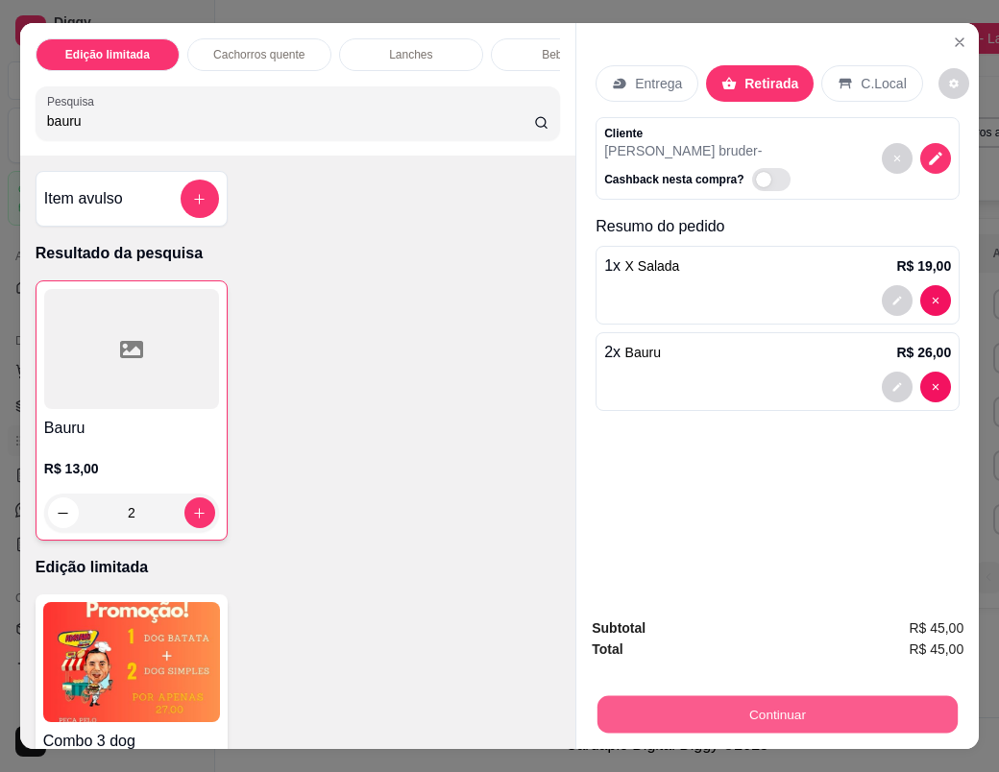
click at [836, 708] on button "Continuar" at bounding box center [777, 713] width 360 height 37
click at [790, 705] on button "Continuar" at bounding box center [778, 714] width 372 height 38
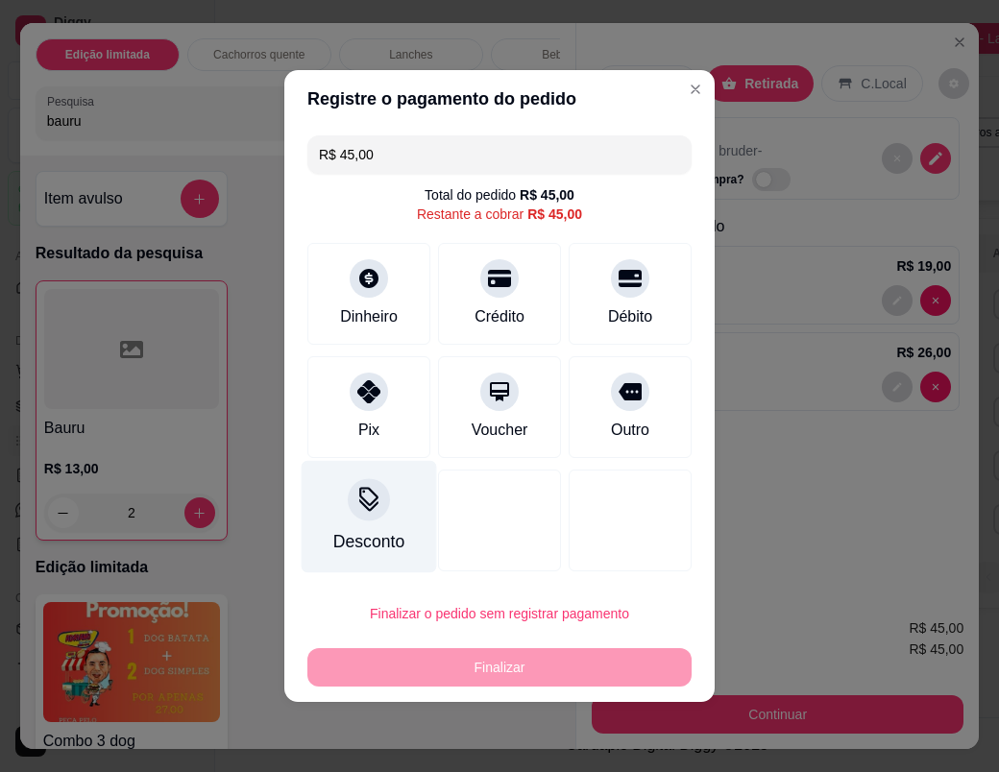
click at [384, 521] on div "Desconto" at bounding box center [369, 517] width 135 height 112
